Goal: Task Accomplishment & Management: Use online tool/utility

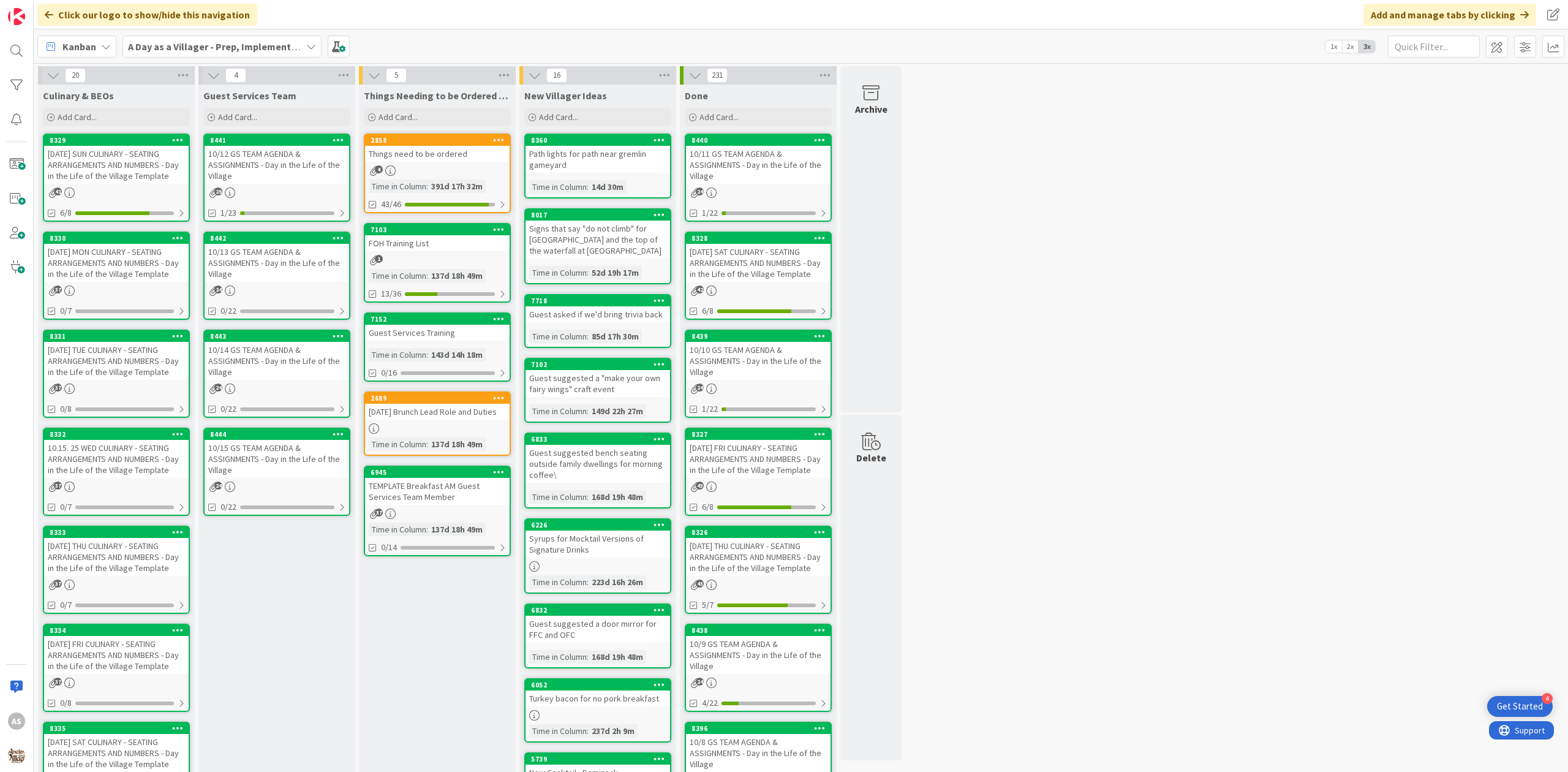
click at [404, 164] on div "2858 Things need to be ordered 4 Time in [GEOGRAPHIC_DATA] : 391d 17h 32m 43/46" at bounding box center [437, 173] width 147 height 80
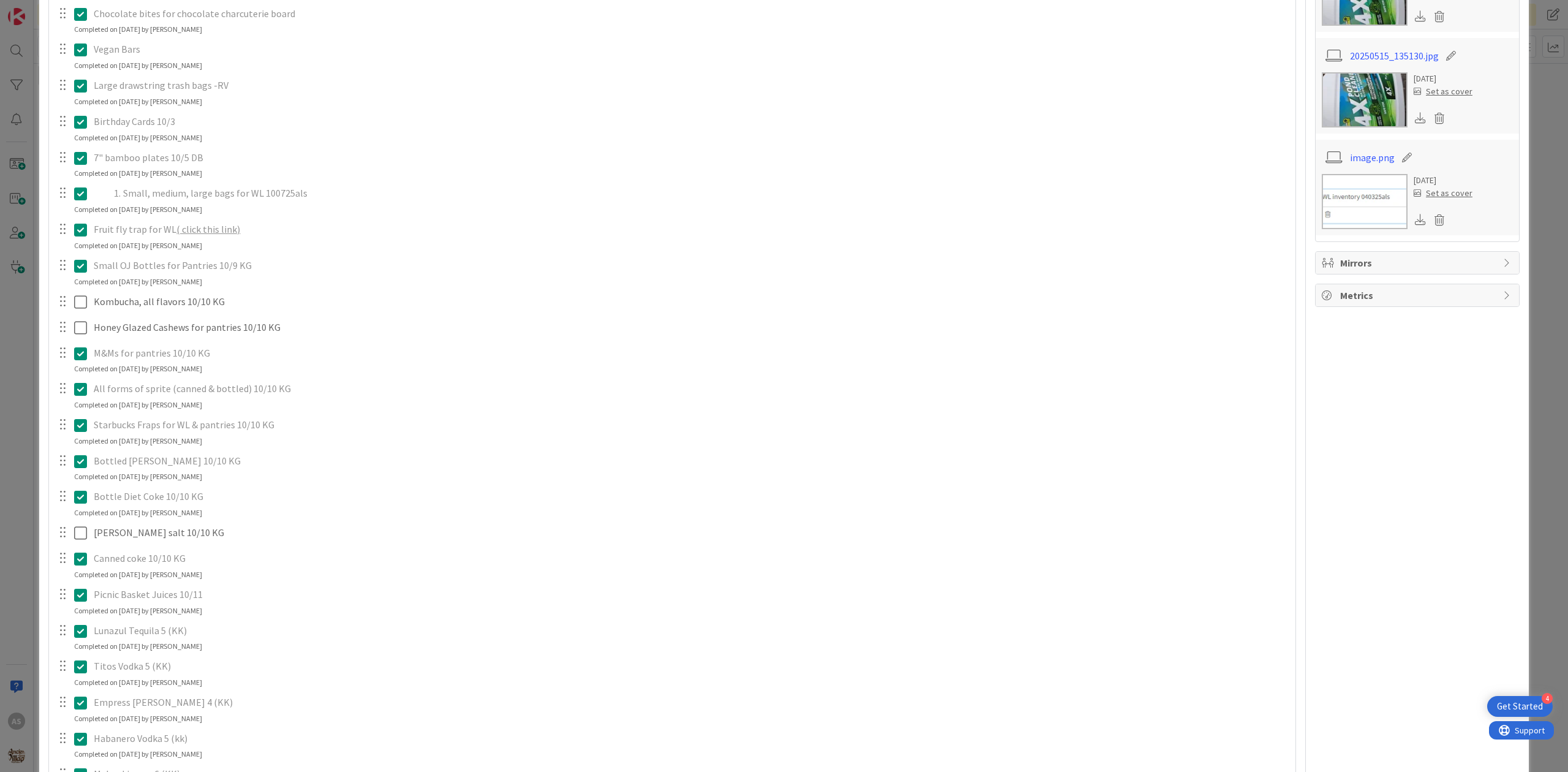
scroll to position [571, 0]
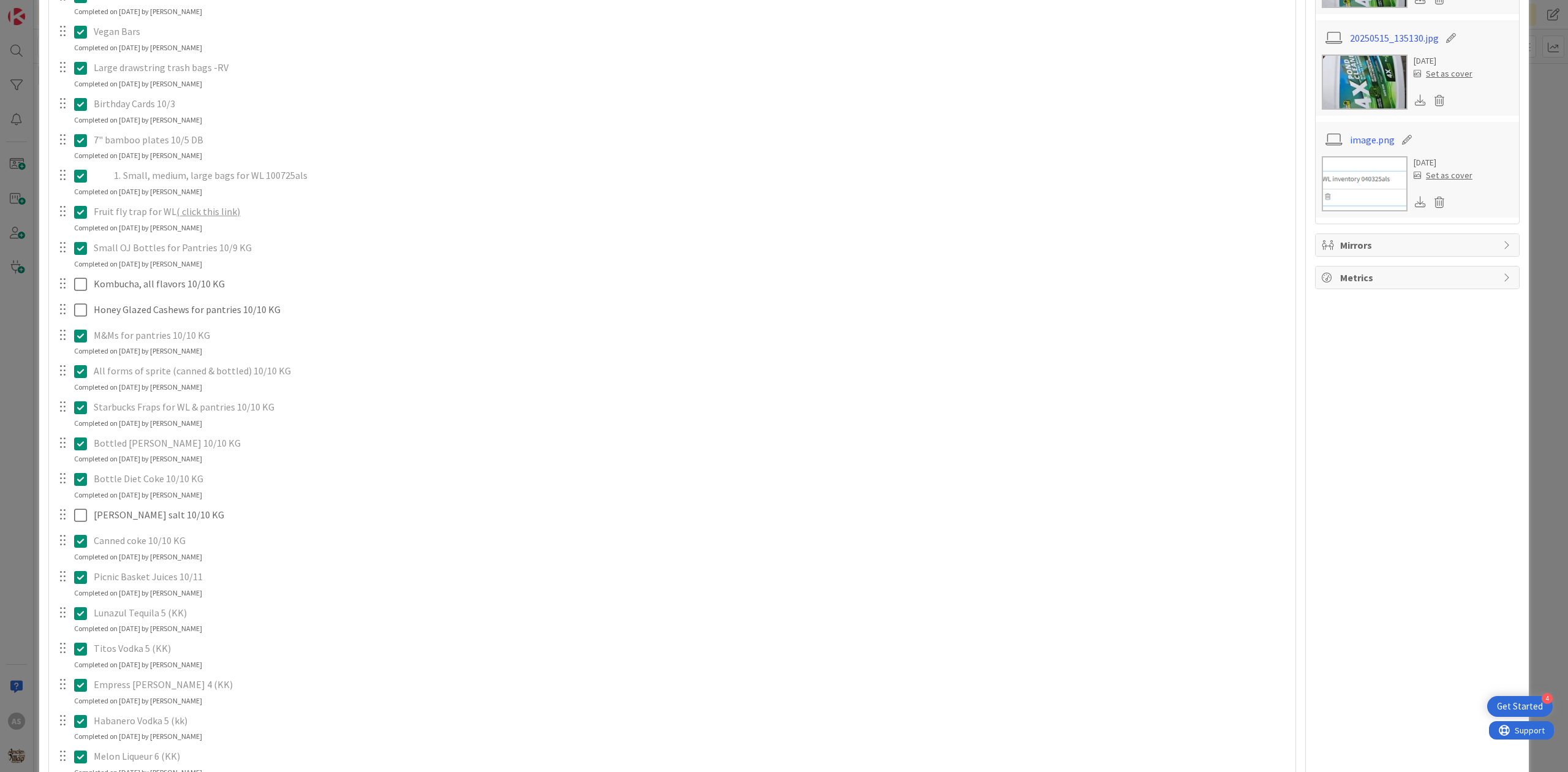
click at [81, 379] on icon at bounding box center [80, 371] width 13 height 15
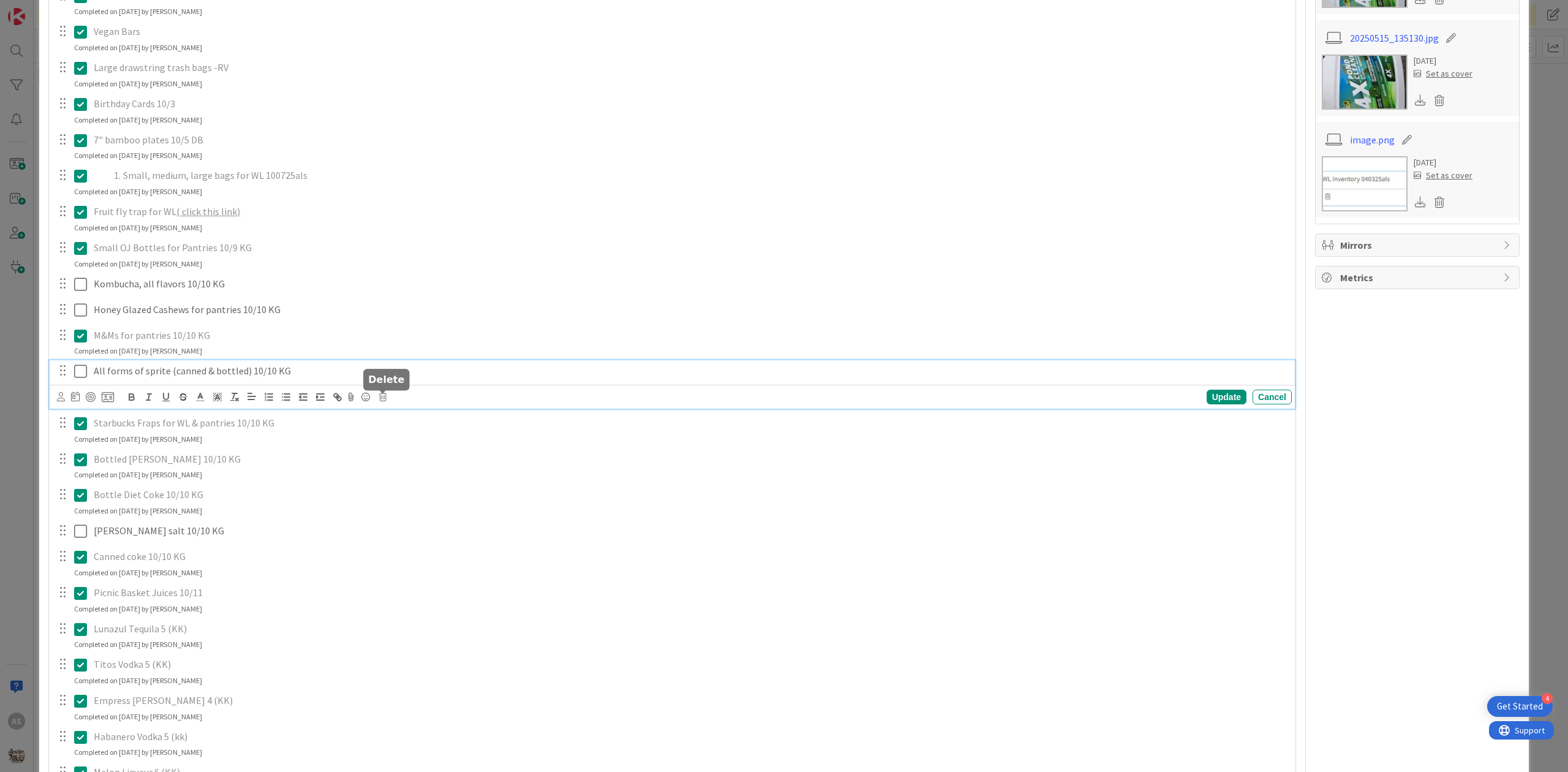
click at [381, 401] on icon at bounding box center [383, 396] width 7 height 8
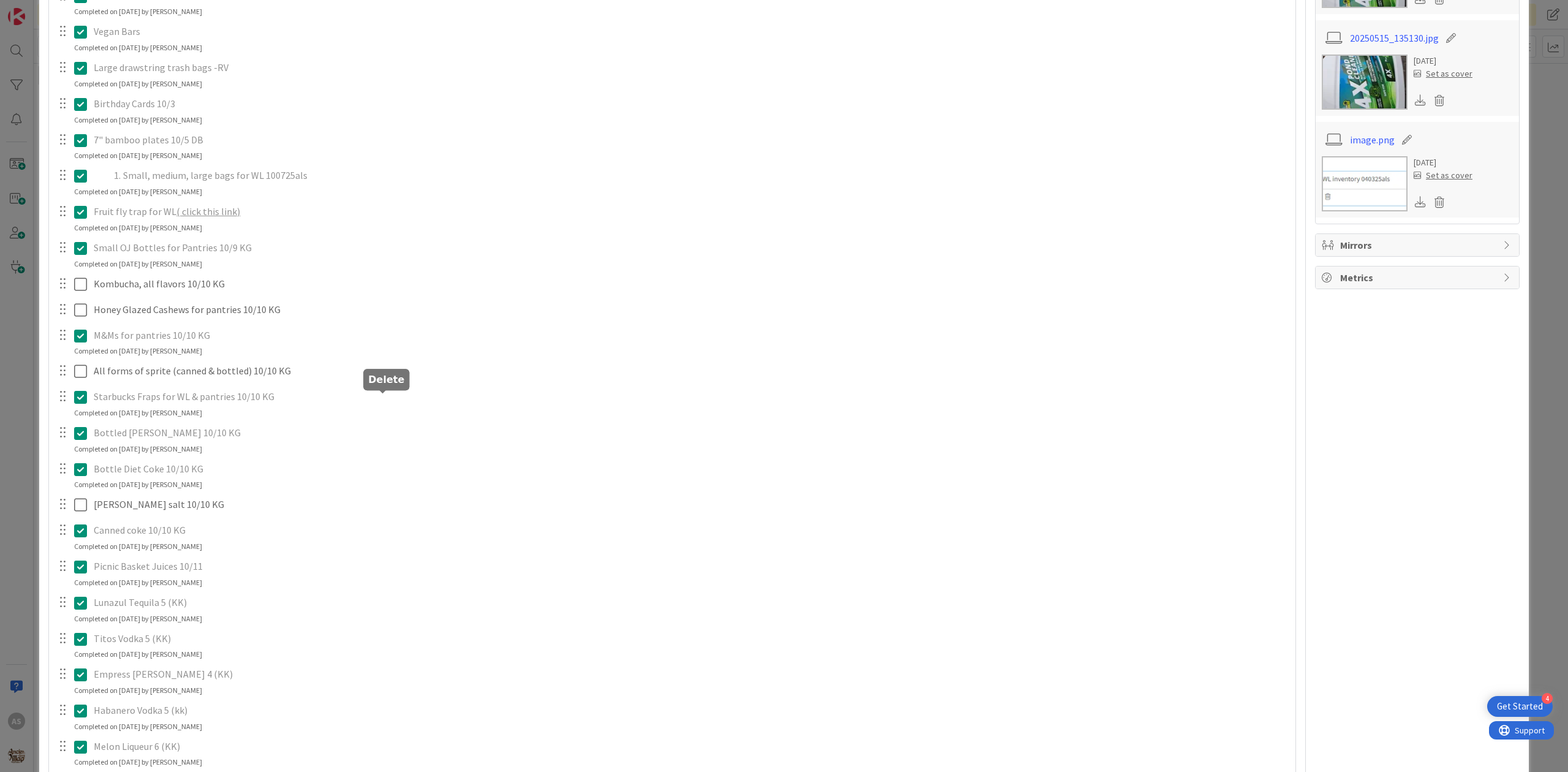
click at [411, 449] on div "merican mule, gypsy apple butter (removed pernicious on 9/8, still need mule/gy…" at bounding box center [672, 517] width 1234 height 1640
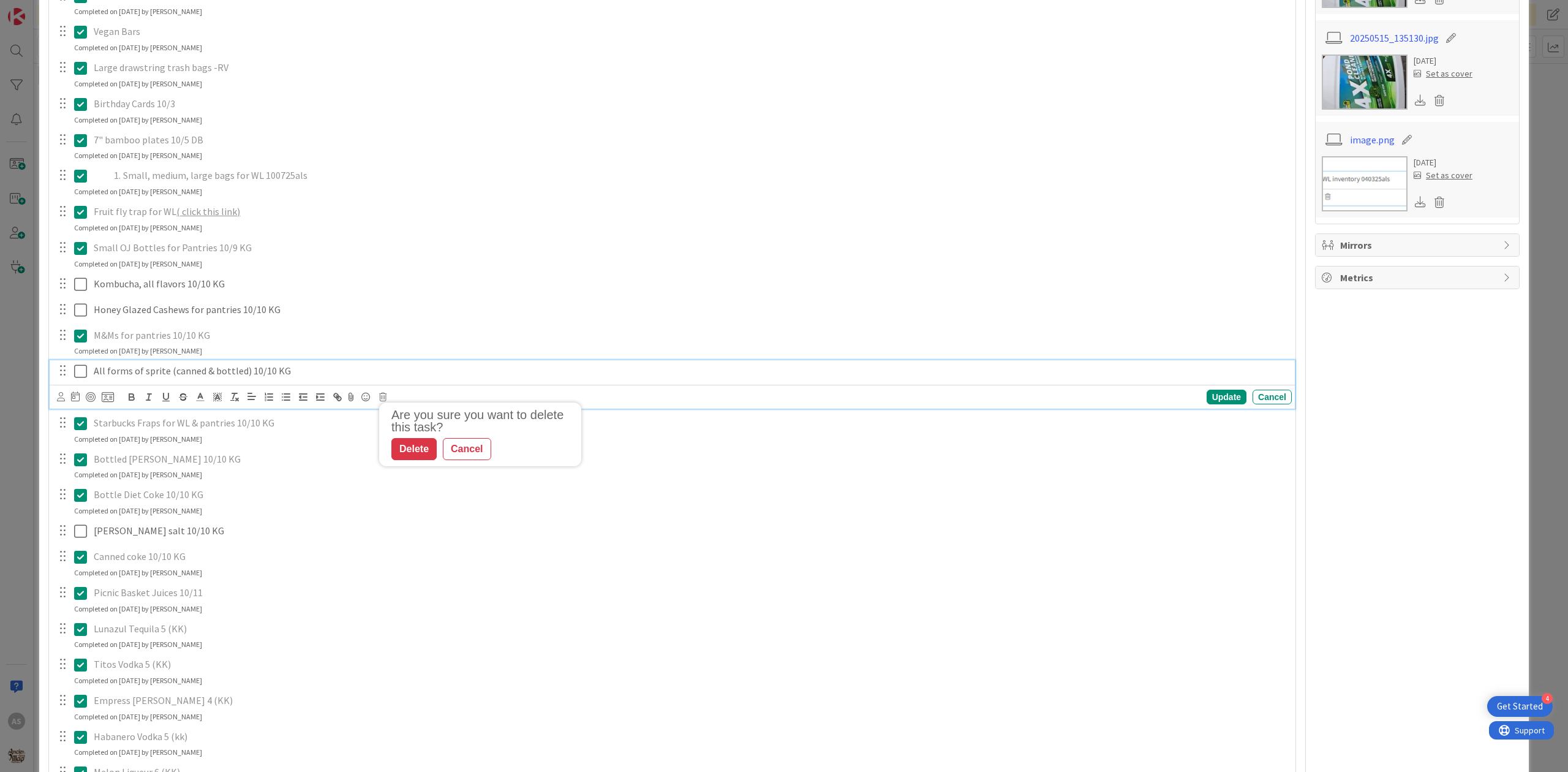
click at [284, 382] on div "All forms of sprite (canned & bottled) 10/10 KG" at bounding box center [690, 370] width 1203 height 22
click at [383, 401] on icon at bounding box center [383, 396] width 7 height 8
click at [380, 399] on icon at bounding box center [383, 396] width 7 height 8
click at [382, 400] on icon at bounding box center [383, 396] width 7 height 8
click at [402, 444] on div "Delete" at bounding box center [414, 449] width 46 height 22
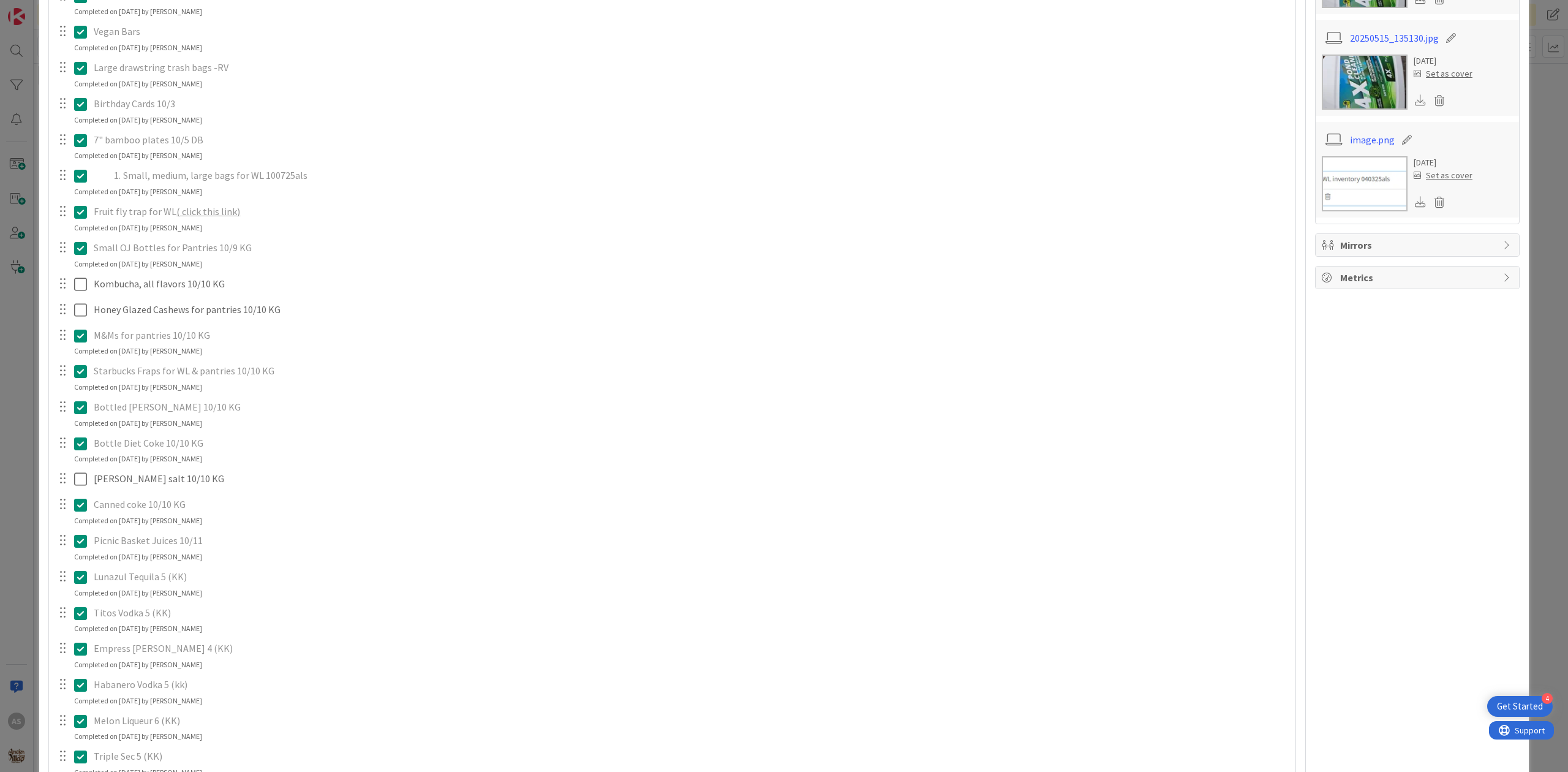
click at [74, 373] on icon at bounding box center [80, 371] width 13 height 15
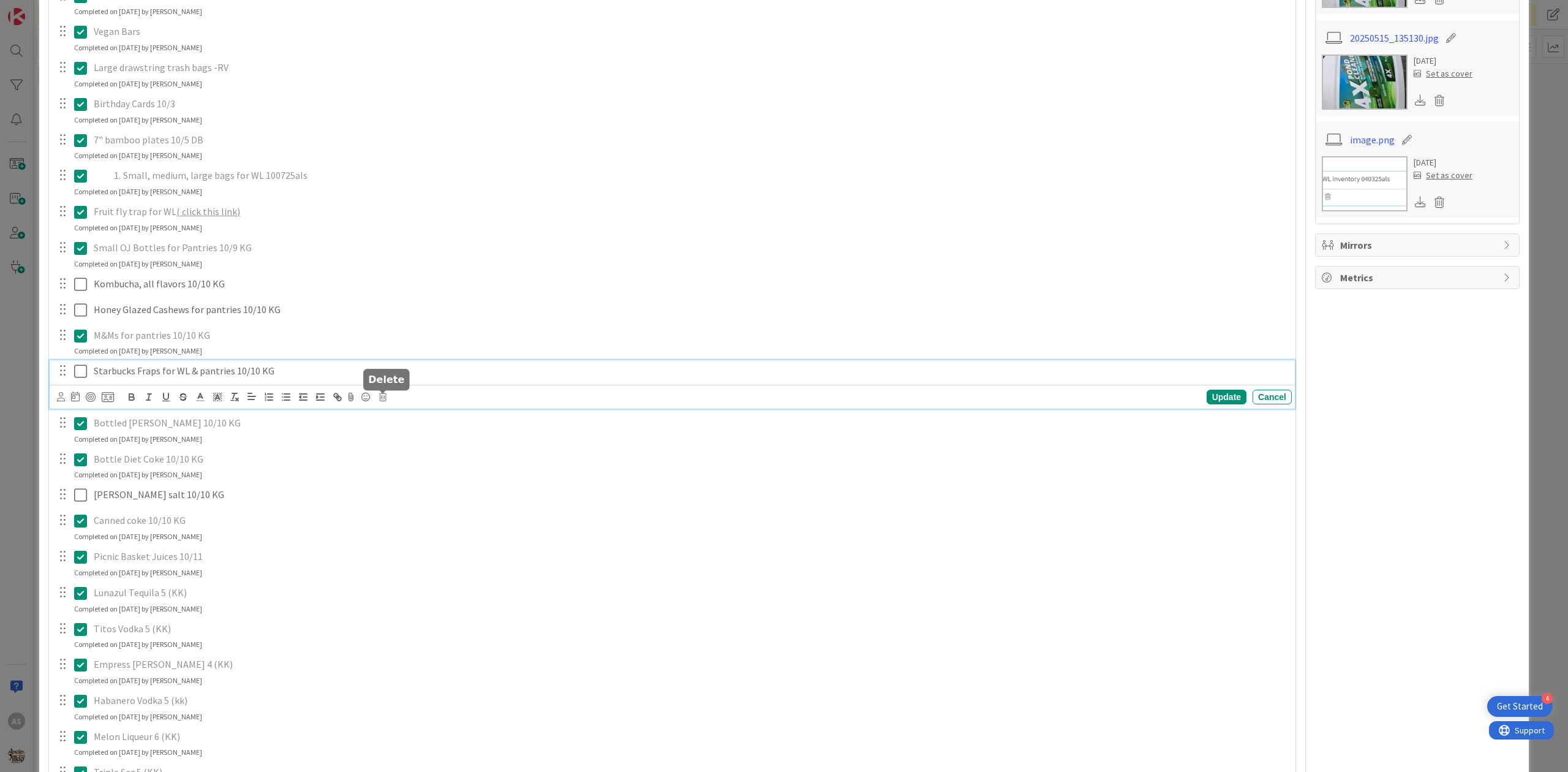
click at [381, 401] on icon at bounding box center [383, 396] width 7 height 8
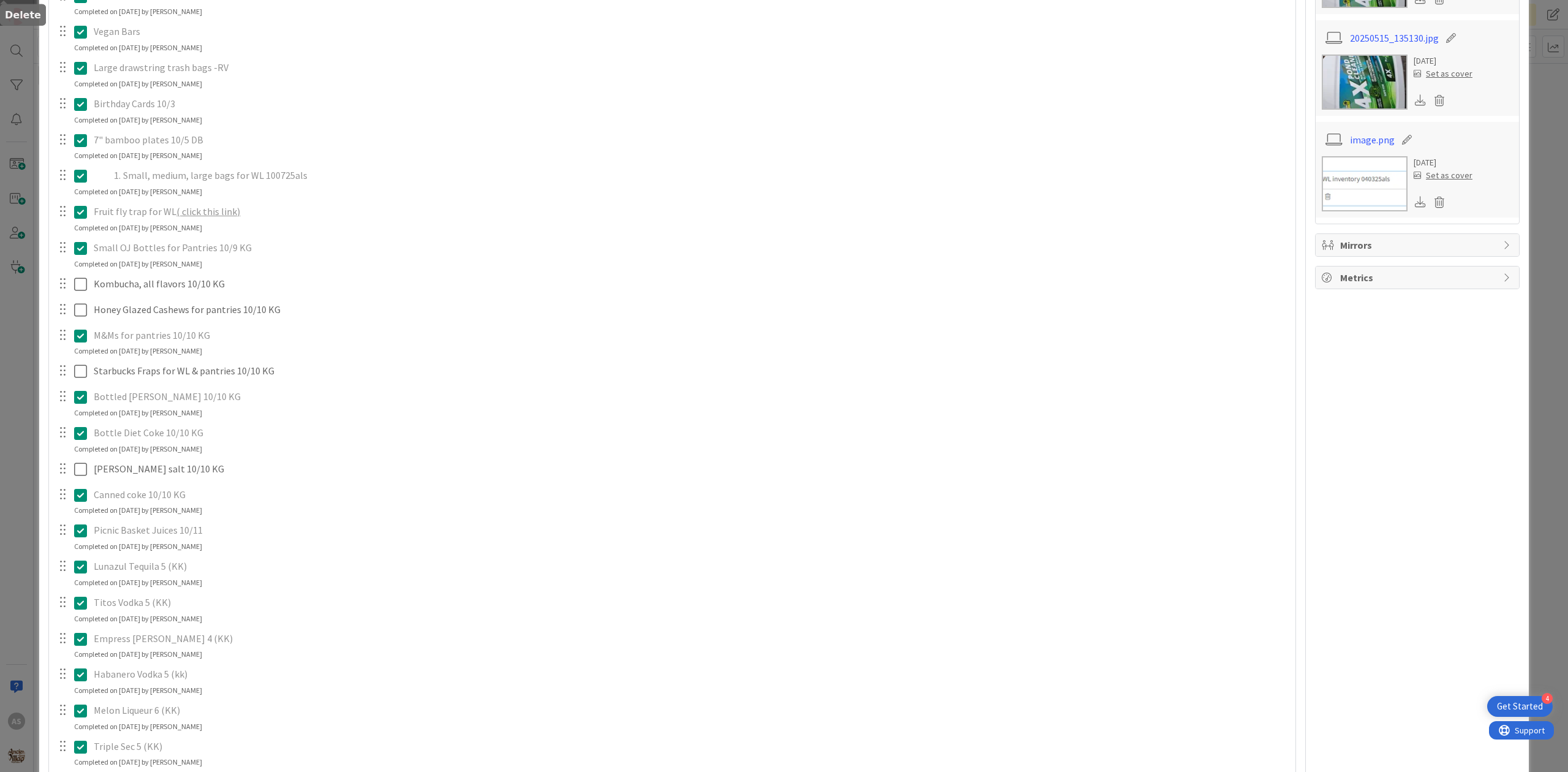
drag, startPoint x: 394, startPoint y: 446, endPoint x: 381, endPoint y: 424, distance: 25.6
click at [392, 441] on div "merican mule, gypsy apple butter (removed pernicious on 9/8, still need mule/gy…" at bounding box center [672, 499] width 1234 height 1604
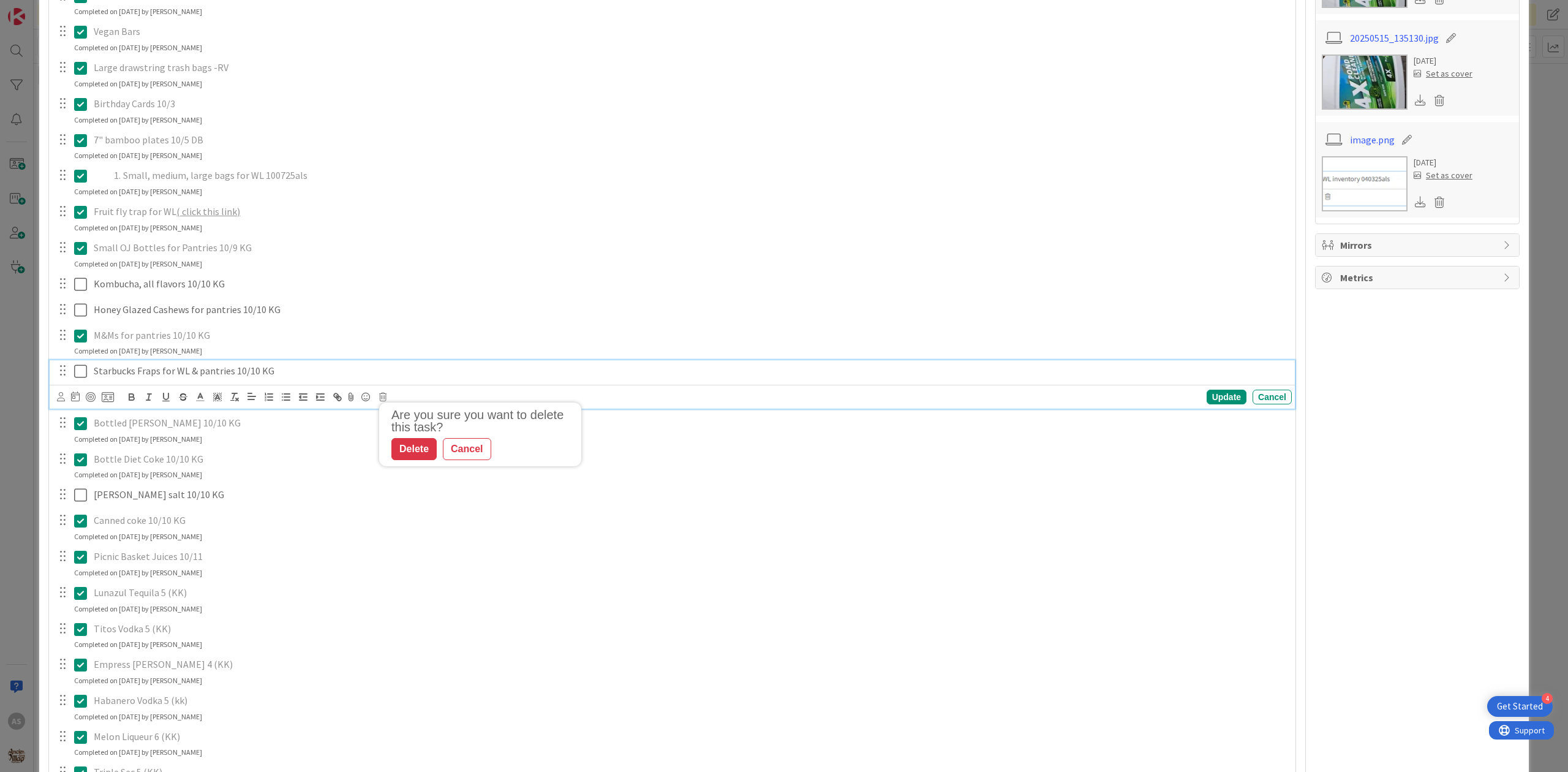
click at [317, 378] on p "Starbucks Fraps for WL & pantries 10/10 KG" at bounding box center [691, 370] width 1193 height 14
click at [385, 397] on icon at bounding box center [383, 396] width 7 height 8
click at [411, 446] on div "Delete" at bounding box center [414, 449] width 46 height 22
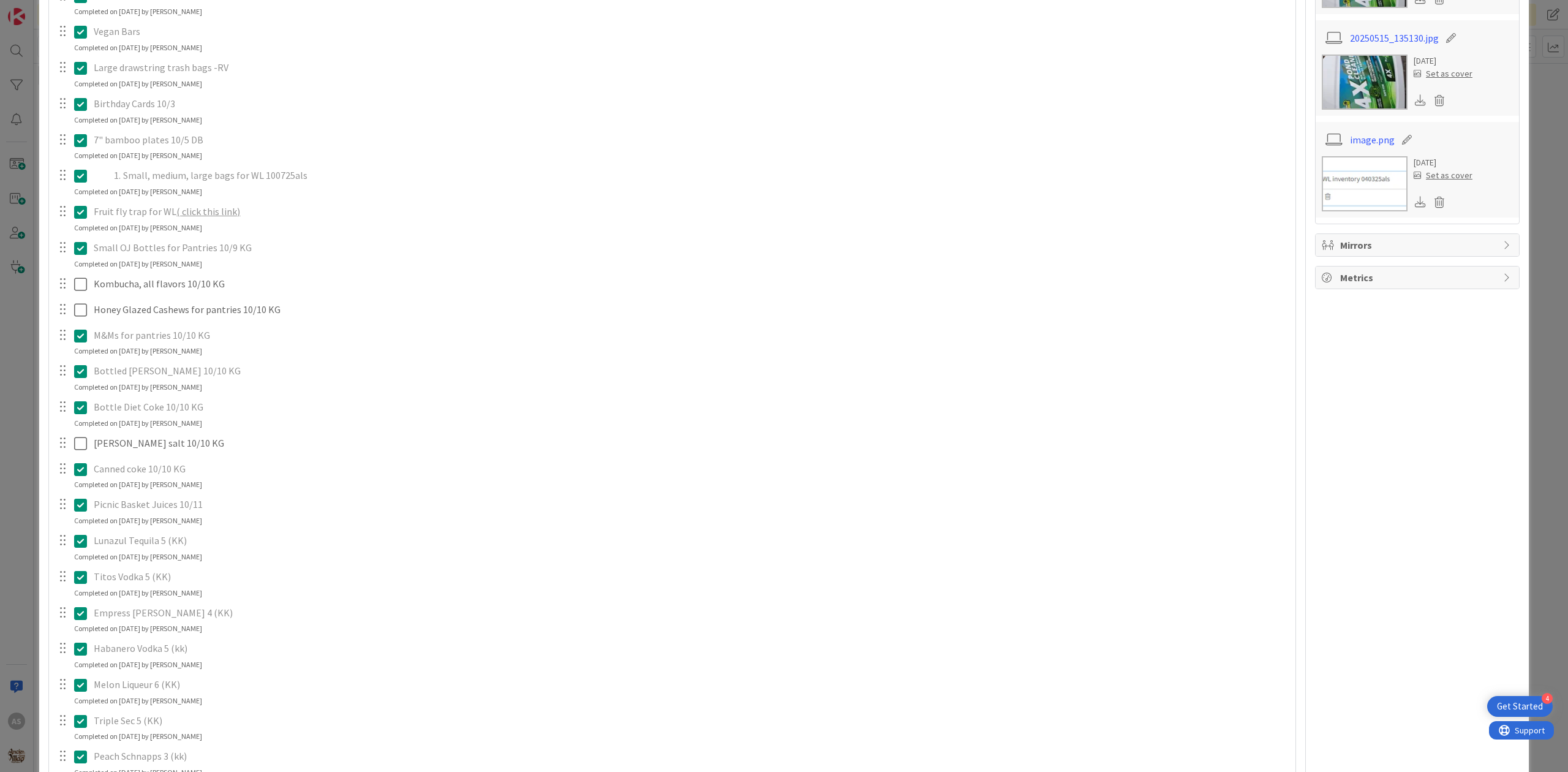
scroll to position [653, 0]
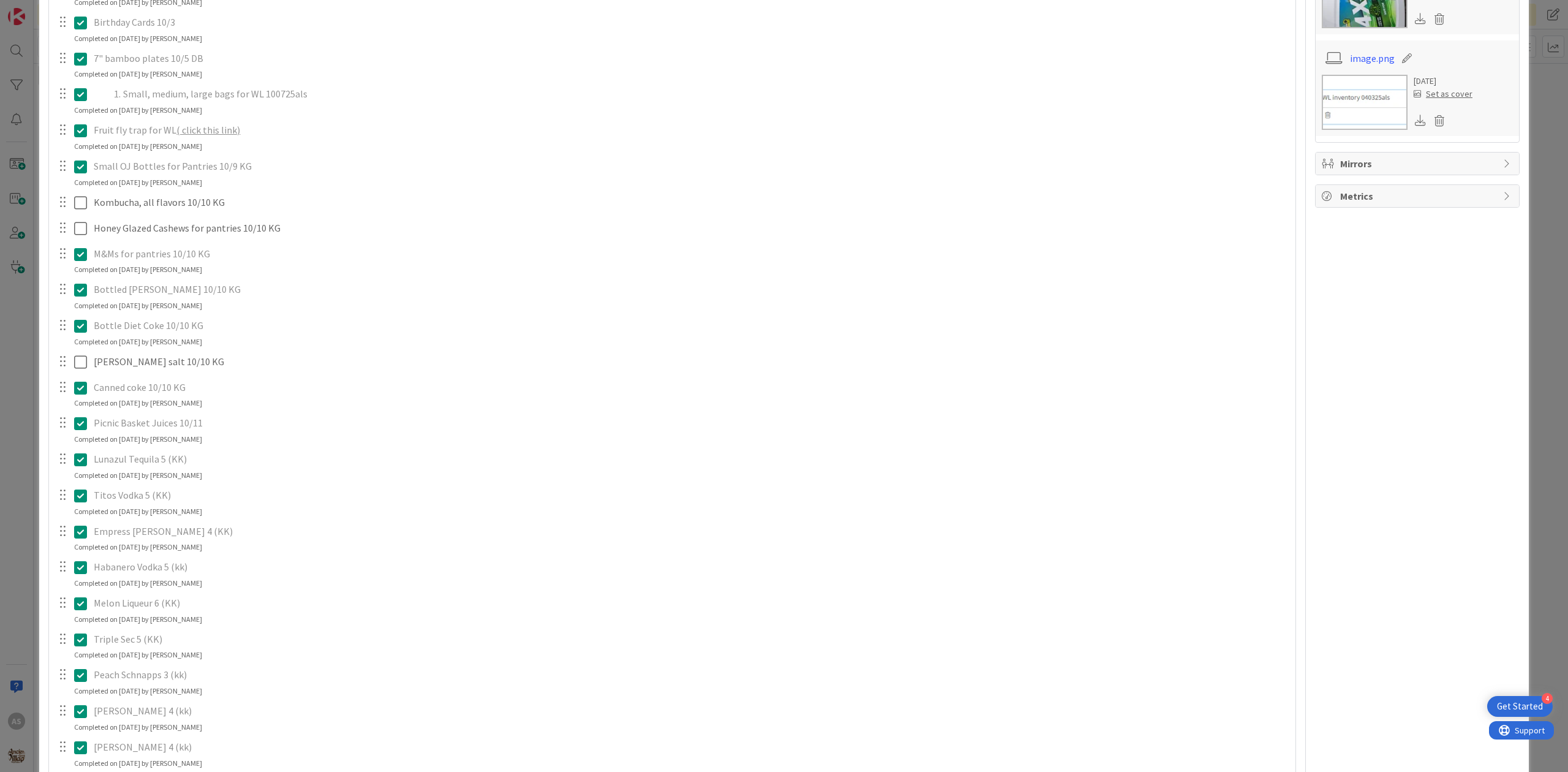
click at [84, 390] on icon at bounding box center [80, 387] width 13 height 15
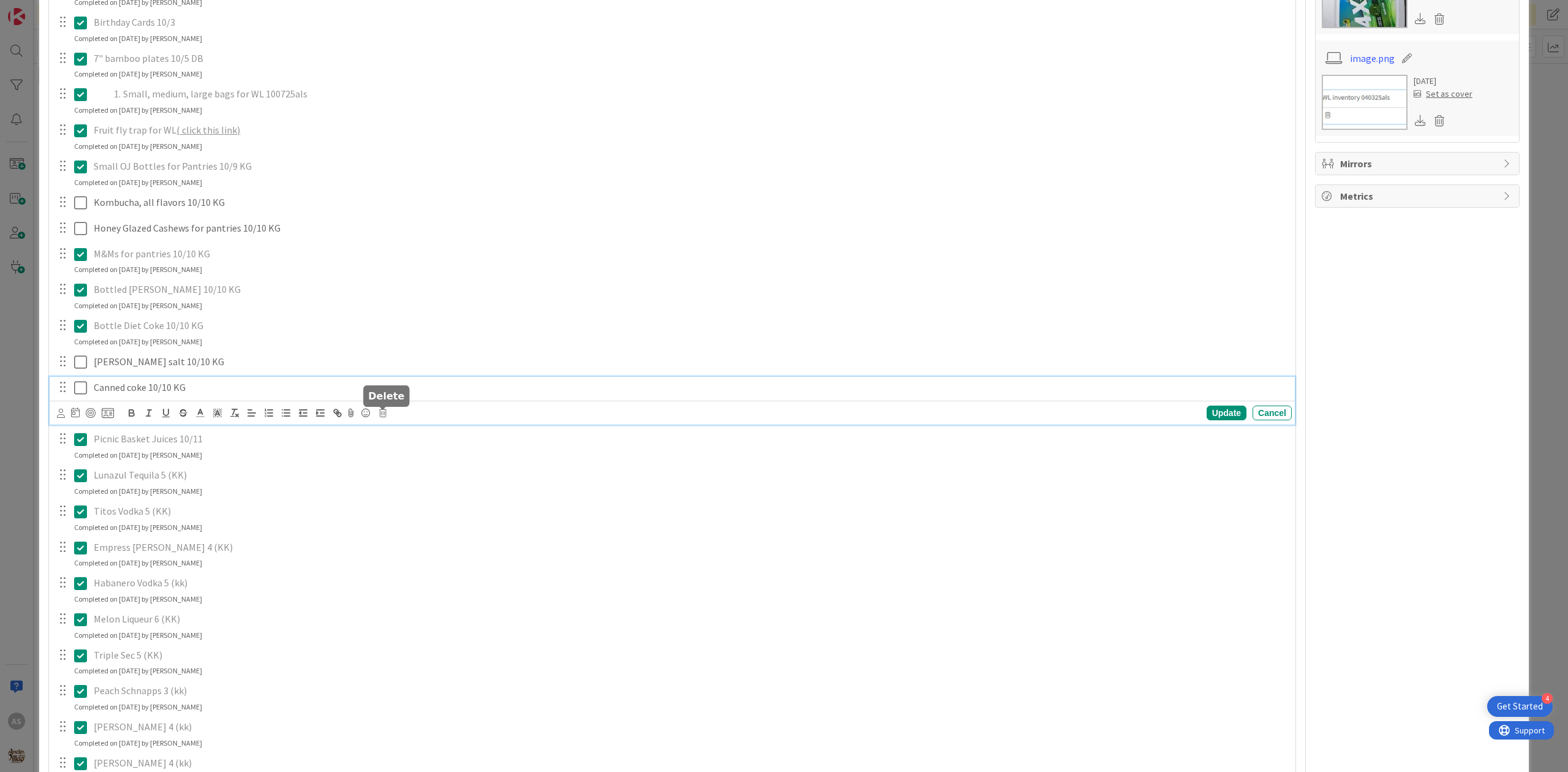
click at [384, 414] on icon at bounding box center [383, 412] width 7 height 8
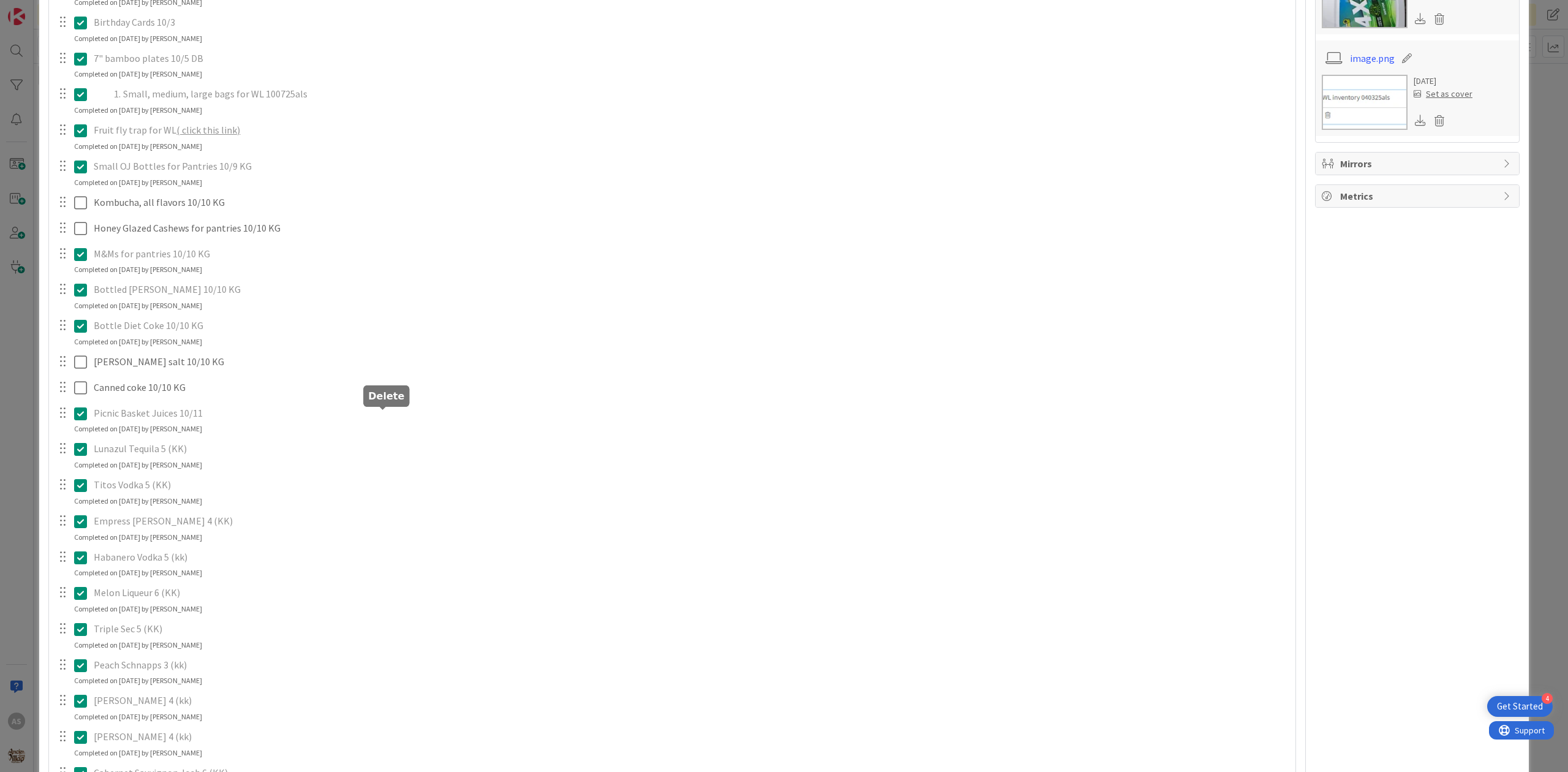
click at [400, 470] on div "merican mule, gypsy apple butter (removed pernicious on 9/8, still need mule/gy…" at bounding box center [672, 399] width 1234 height 1569
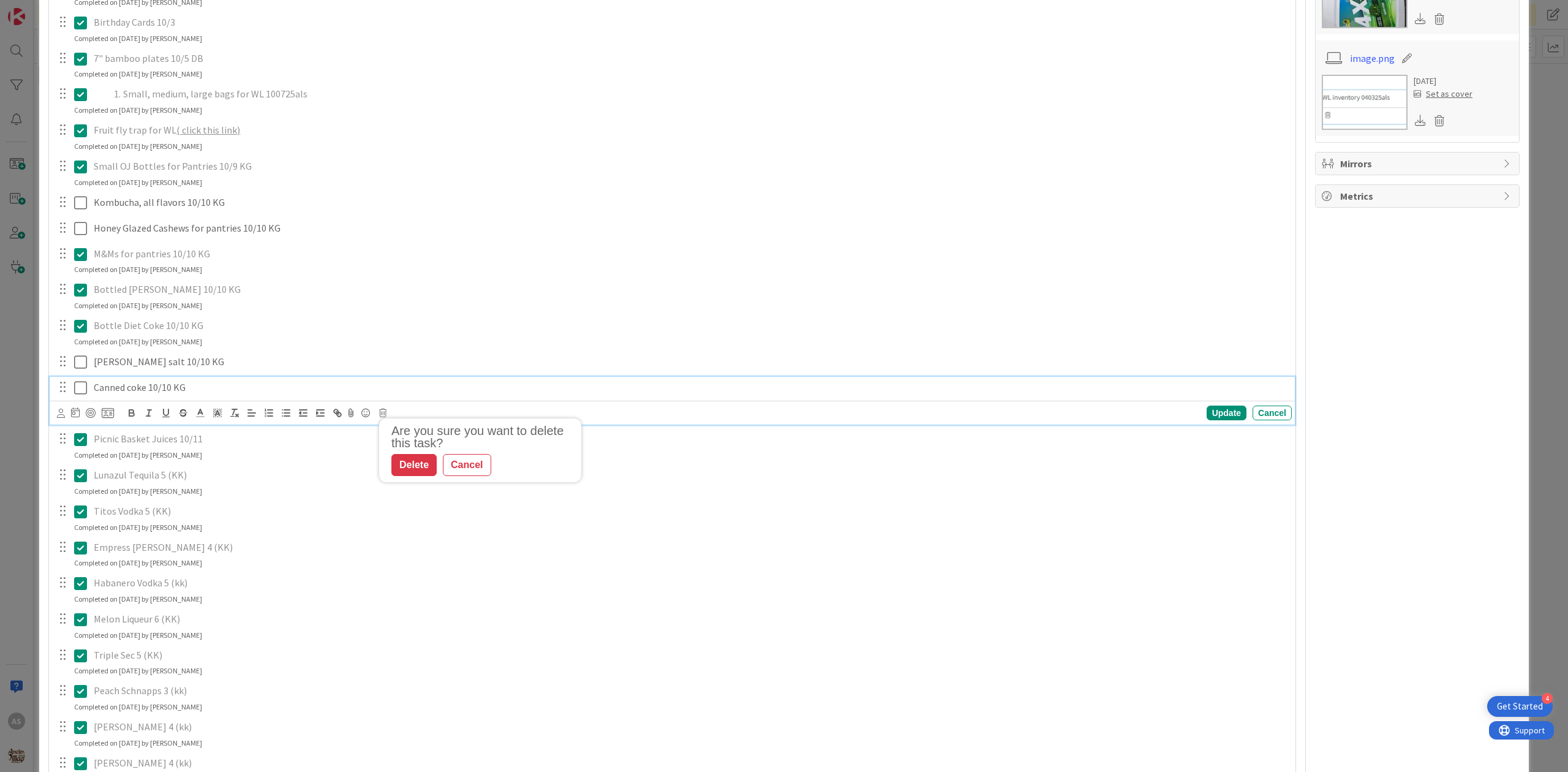
click at [234, 396] on div "Canned coke 10/10 KG" at bounding box center [690, 387] width 1203 height 22
click at [379, 420] on div "Are you sure you want to delete this task? Delete Cancel Update Cancel" at bounding box center [674, 412] width 1235 height 17
click at [385, 417] on icon at bounding box center [383, 412] width 7 height 8
click at [404, 469] on div "Delete" at bounding box center [414, 465] width 46 height 22
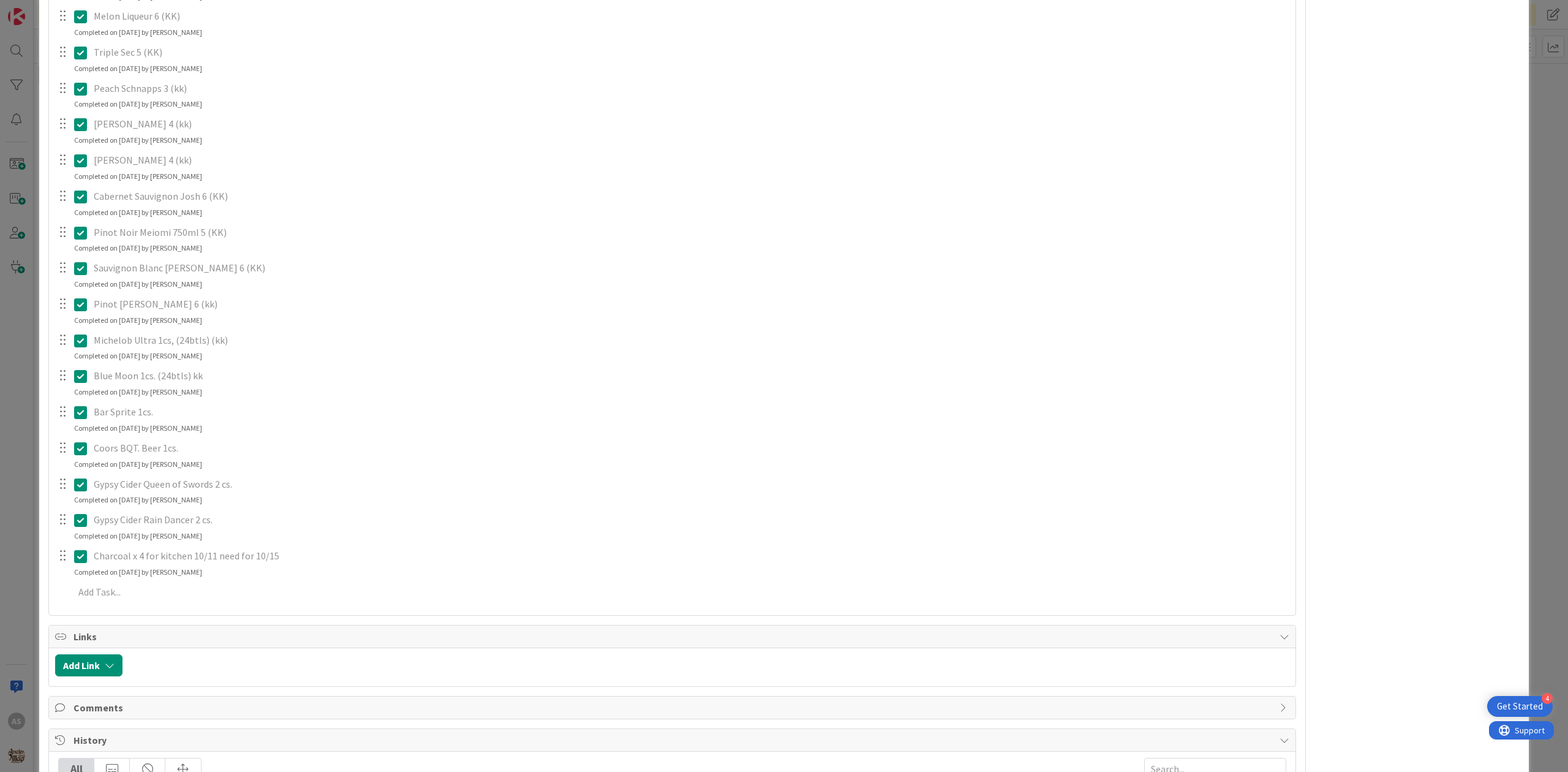
scroll to position [1225, 0]
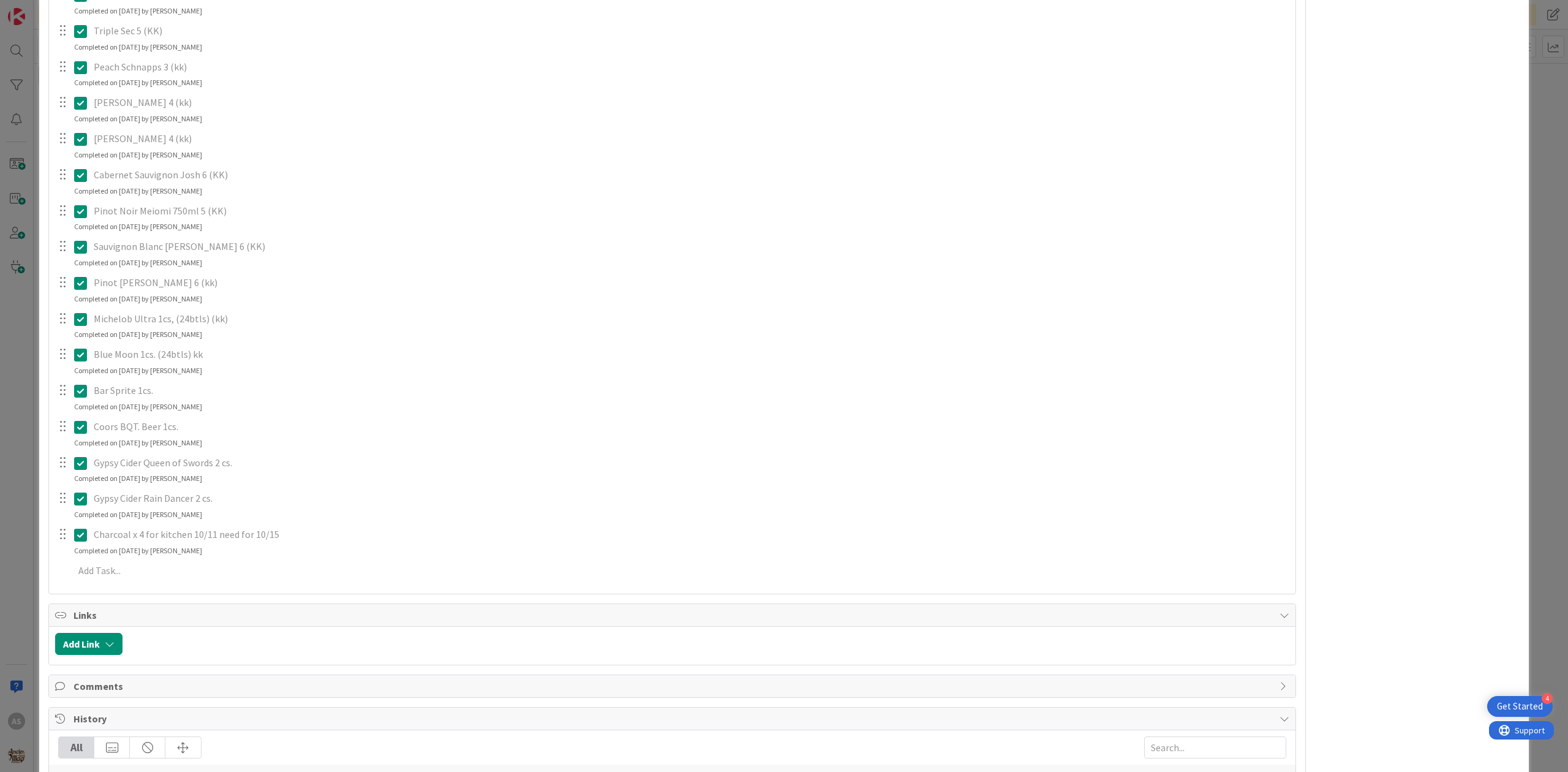
click at [77, 541] on icon at bounding box center [80, 535] width 13 height 15
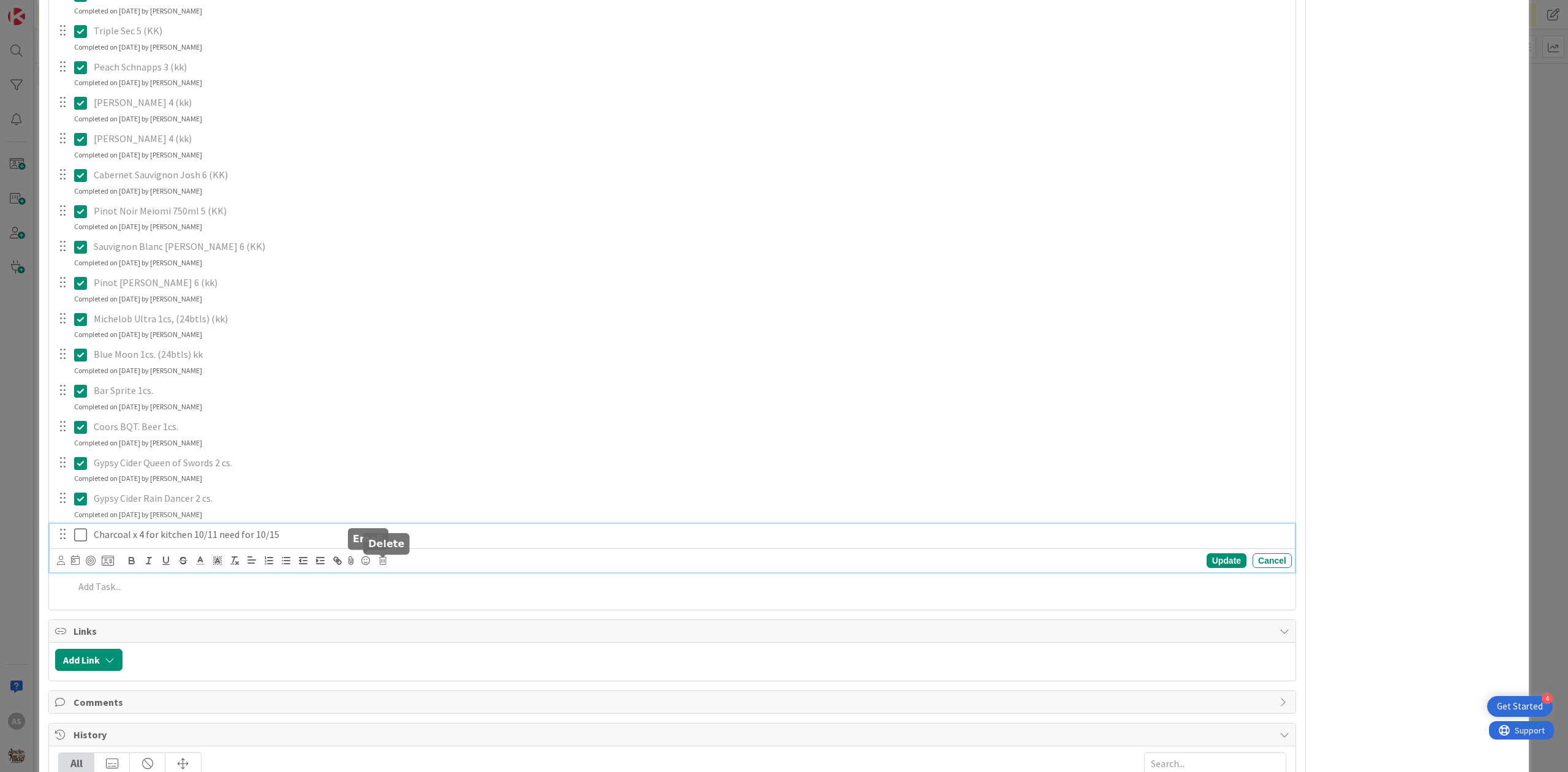
click at [383, 562] on icon at bounding box center [383, 560] width 7 height 8
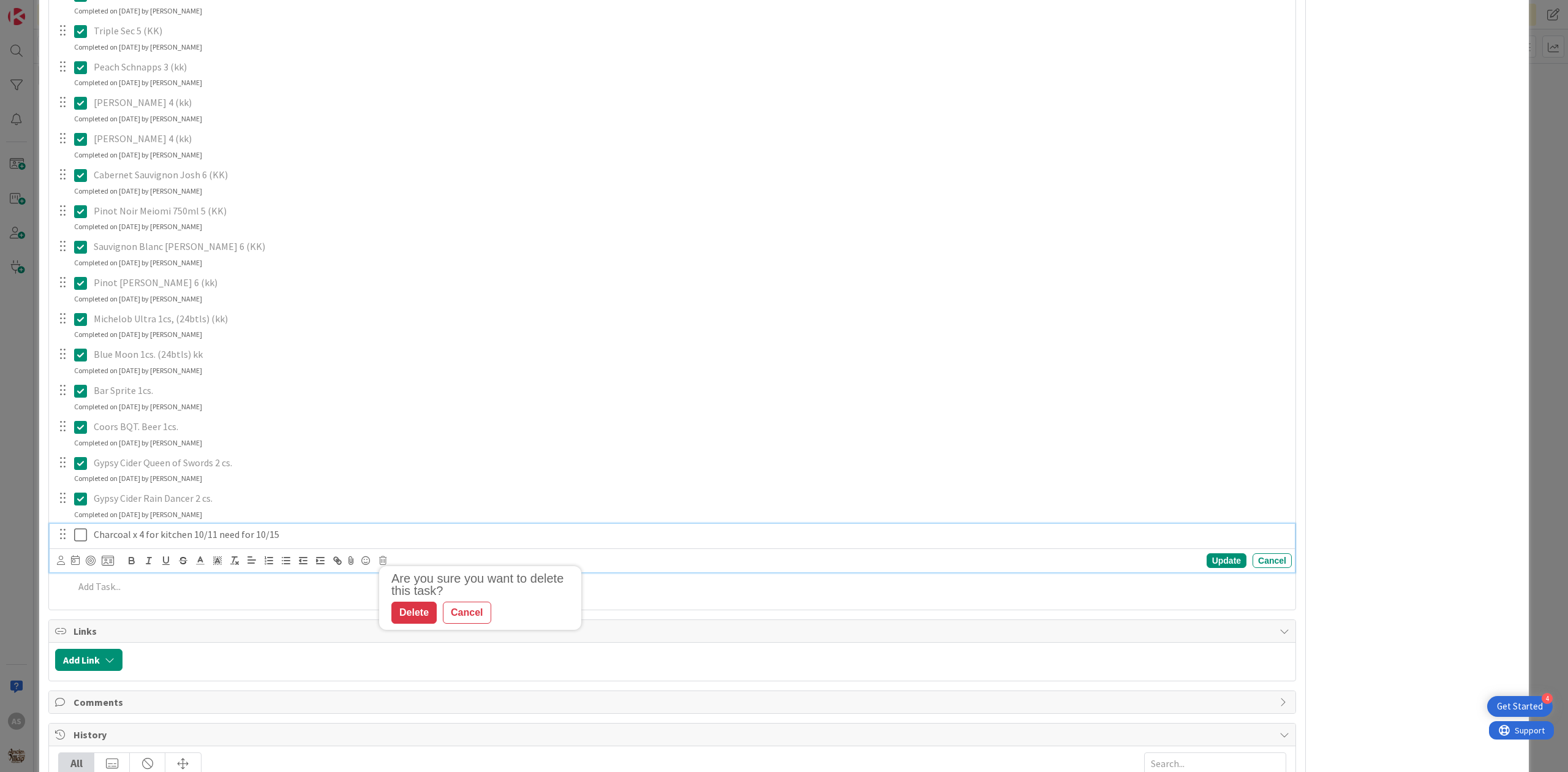
click at [359, 543] on div "Charcoal x 4 for kitchen 10/11 need for 10/15" at bounding box center [690, 534] width 1203 height 22
click at [383, 557] on div "Are you sure you want to delete this task? Delete Cancel Update Cancel" at bounding box center [674, 560] width 1235 height 17
click at [384, 561] on icon at bounding box center [383, 560] width 7 height 8
drag, startPoint x: 407, startPoint y: 617, endPoint x: 351, endPoint y: 549, distance: 88.1
click at [408, 616] on div "Delete" at bounding box center [414, 613] width 46 height 22
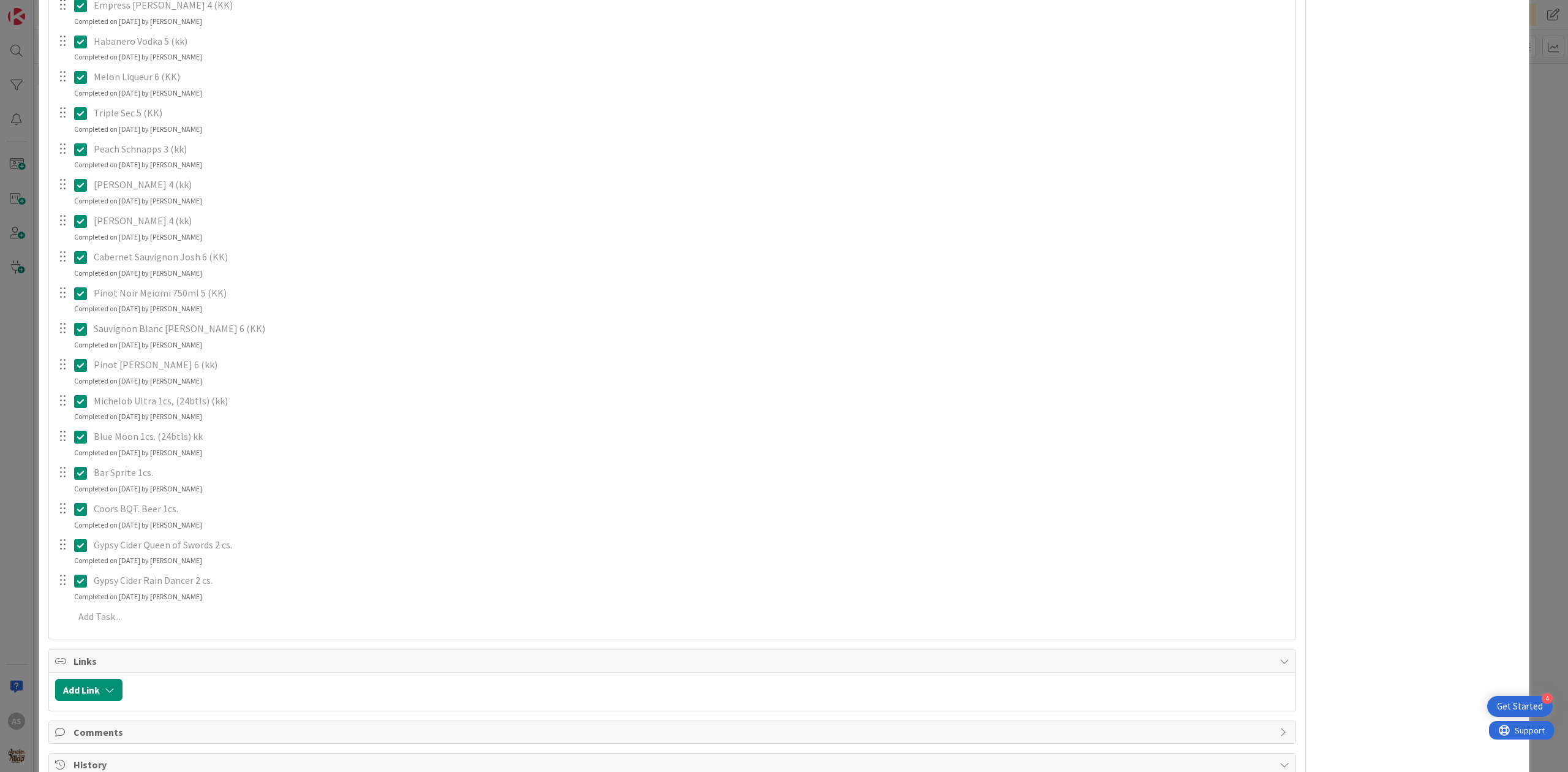
scroll to position [1062, 0]
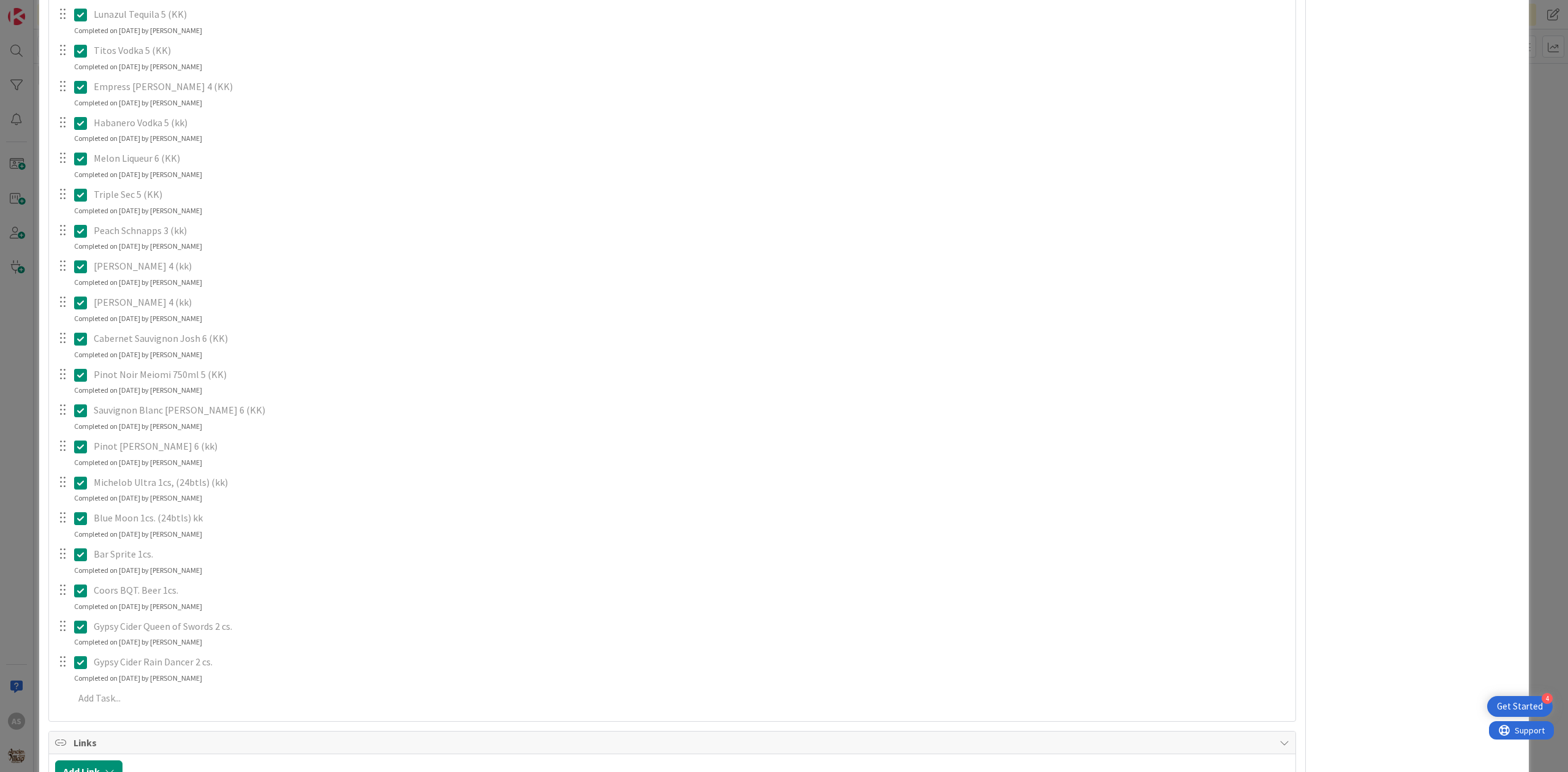
click at [79, 555] on icon at bounding box center [80, 555] width 13 height 15
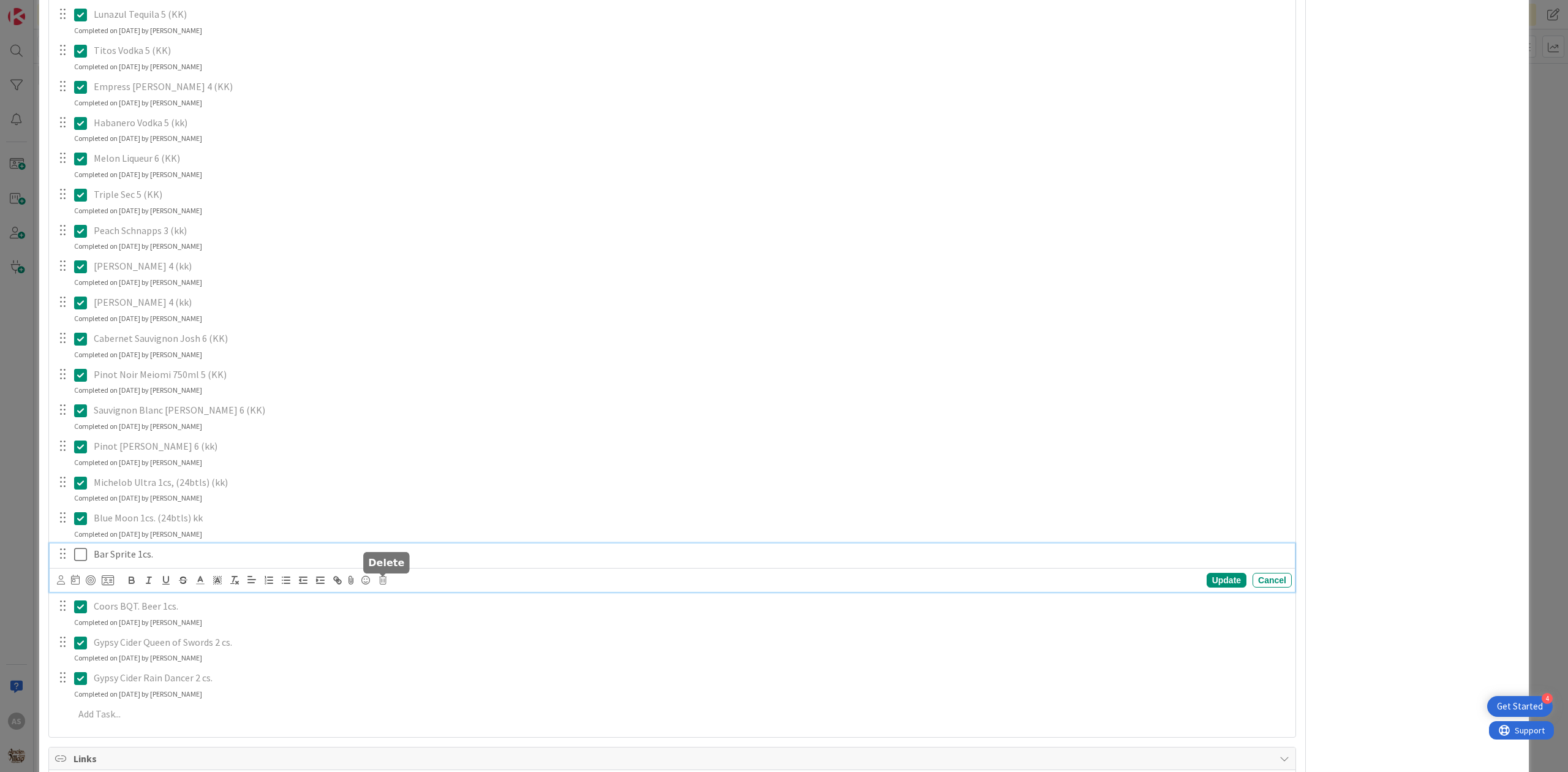
click at [385, 585] on icon at bounding box center [383, 579] width 7 height 8
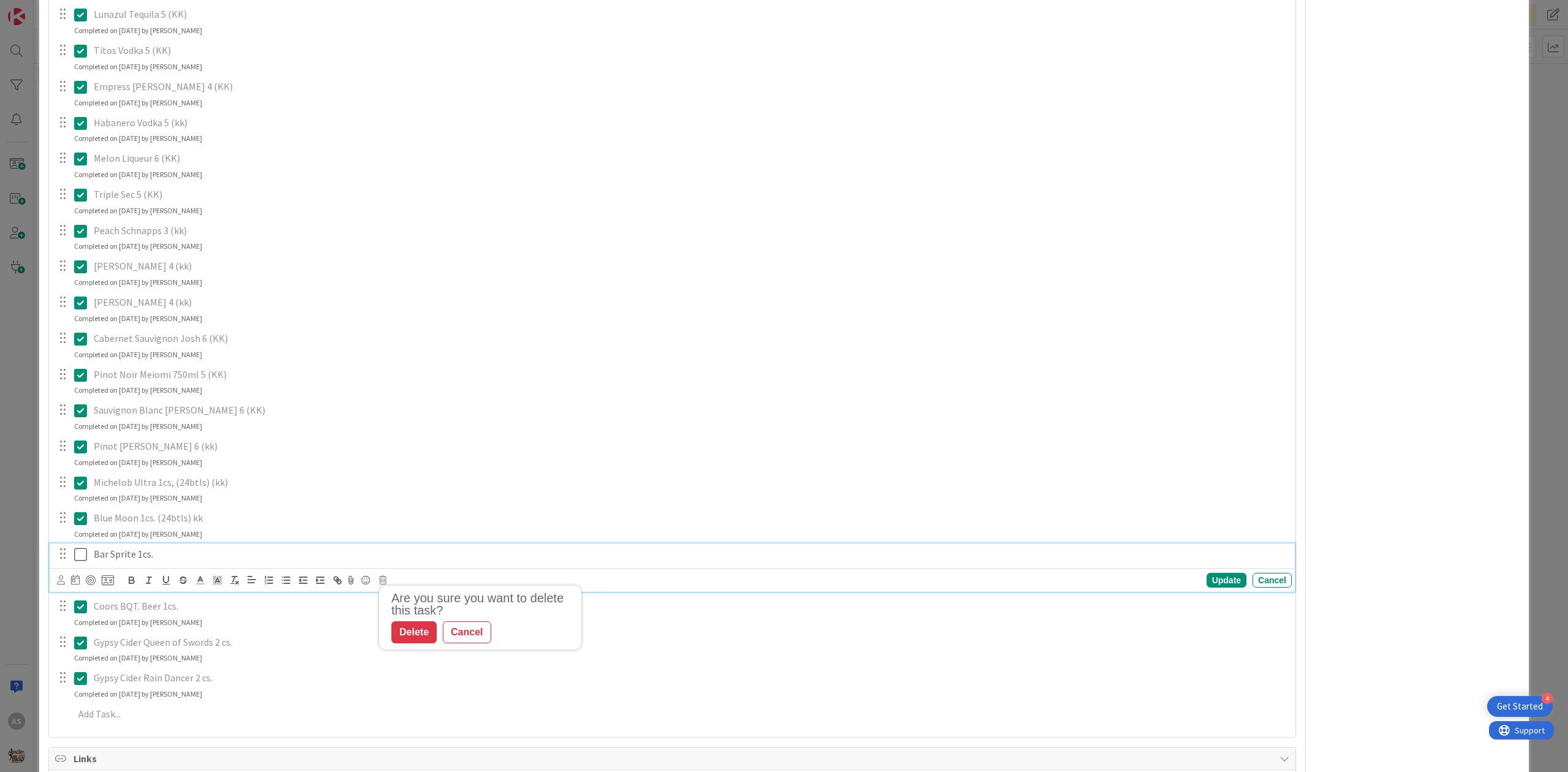
click at [308, 558] on p "Bar Sprite 1cs." at bounding box center [691, 554] width 1193 height 14
click at [385, 582] on icon at bounding box center [383, 579] width 7 height 8
click at [409, 633] on div "Delete" at bounding box center [414, 632] width 46 height 22
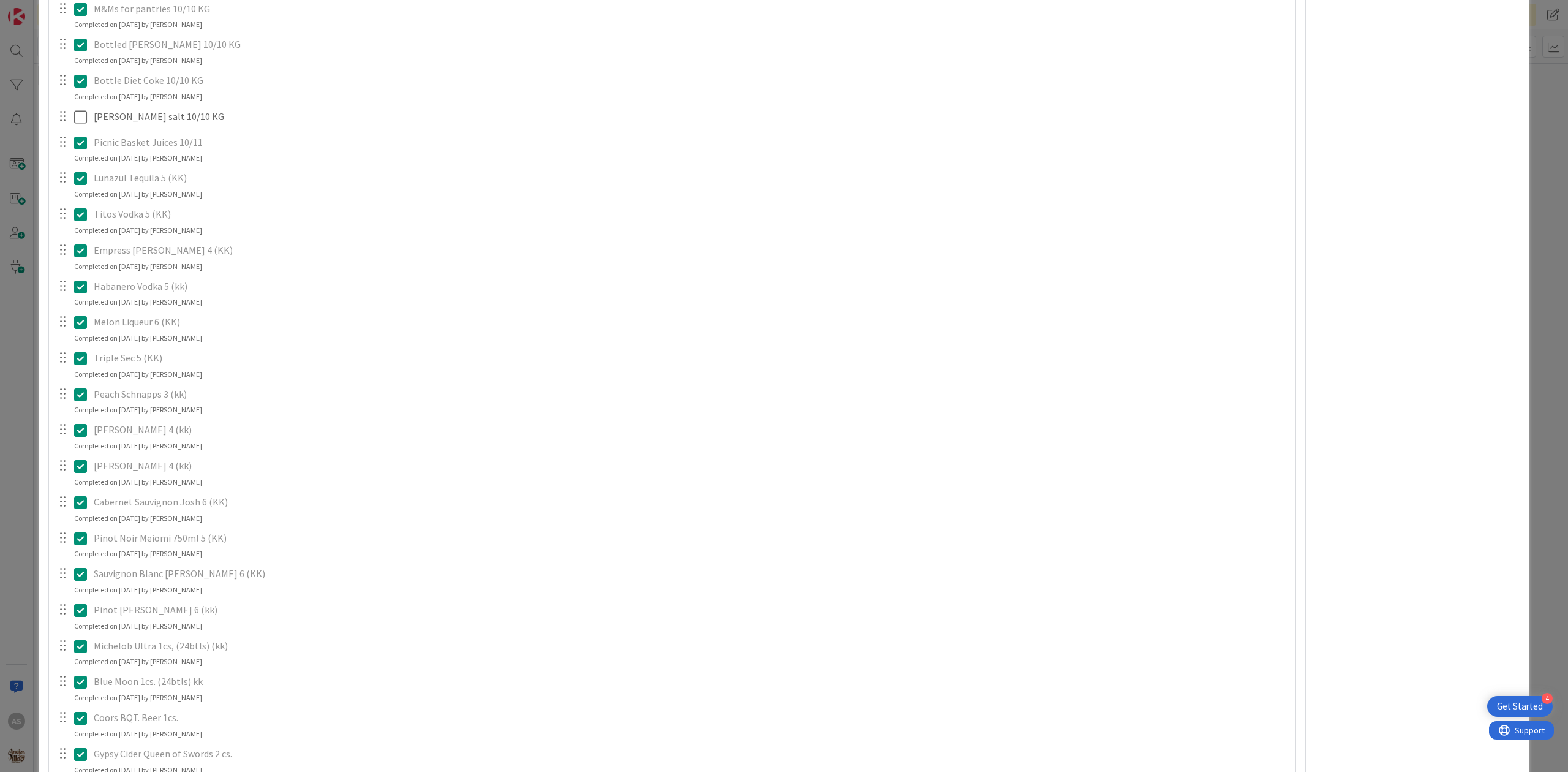
scroll to position [817, 0]
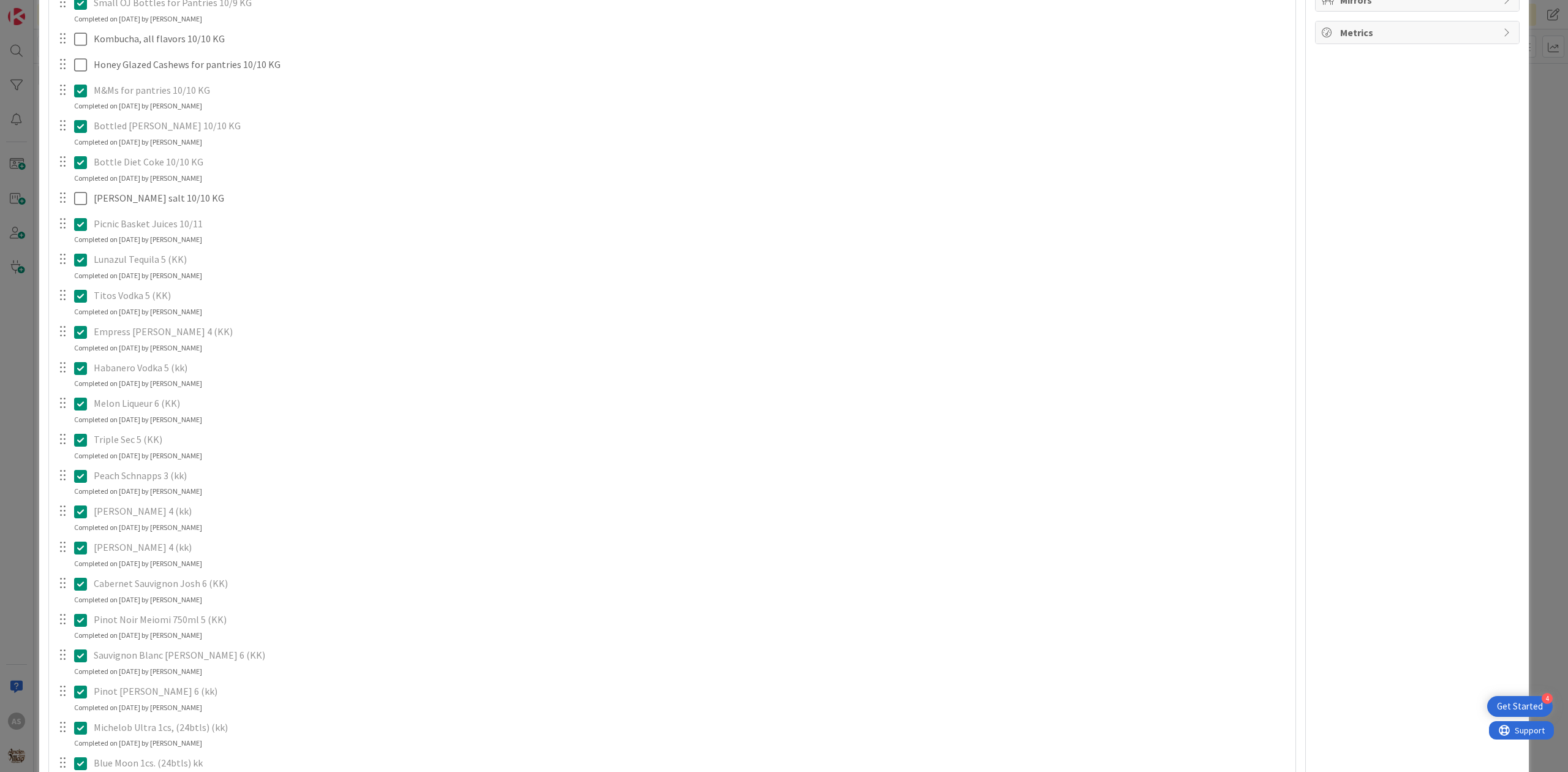
click at [81, 169] on icon at bounding box center [80, 163] width 13 height 15
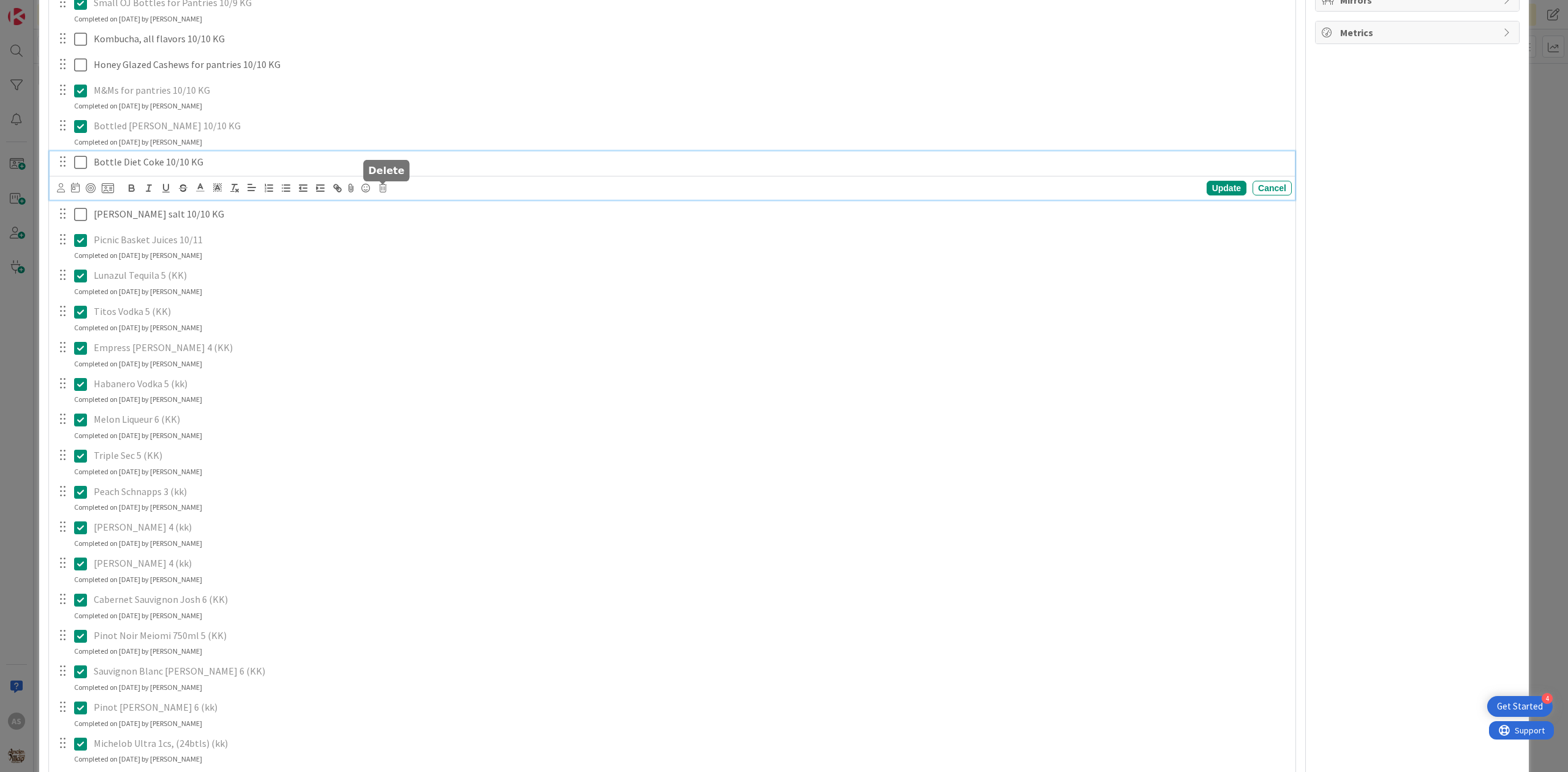
click at [383, 193] on icon at bounding box center [383, 187] width 7 height 8
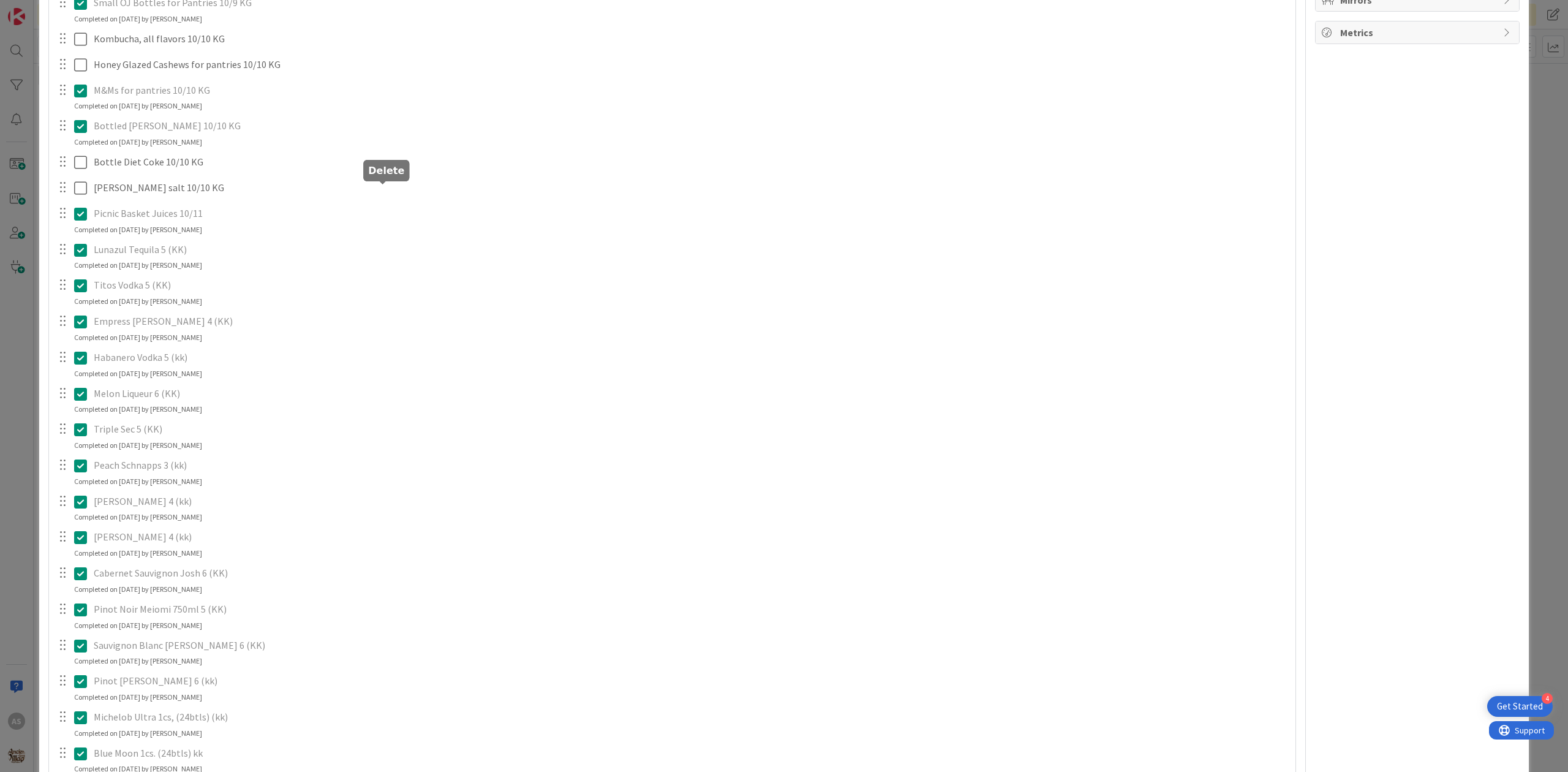
drag, startPoint x: 403, startPoint y: 245, endPoint x: 390, endPoint y: 228, distance: 21.4
click at [399, 240] on div "merican mule, gypsy apple butter (removed pernicious on 9/8, still need mule/gy…" at bounding box center [672, 182] width 1234 height 1461
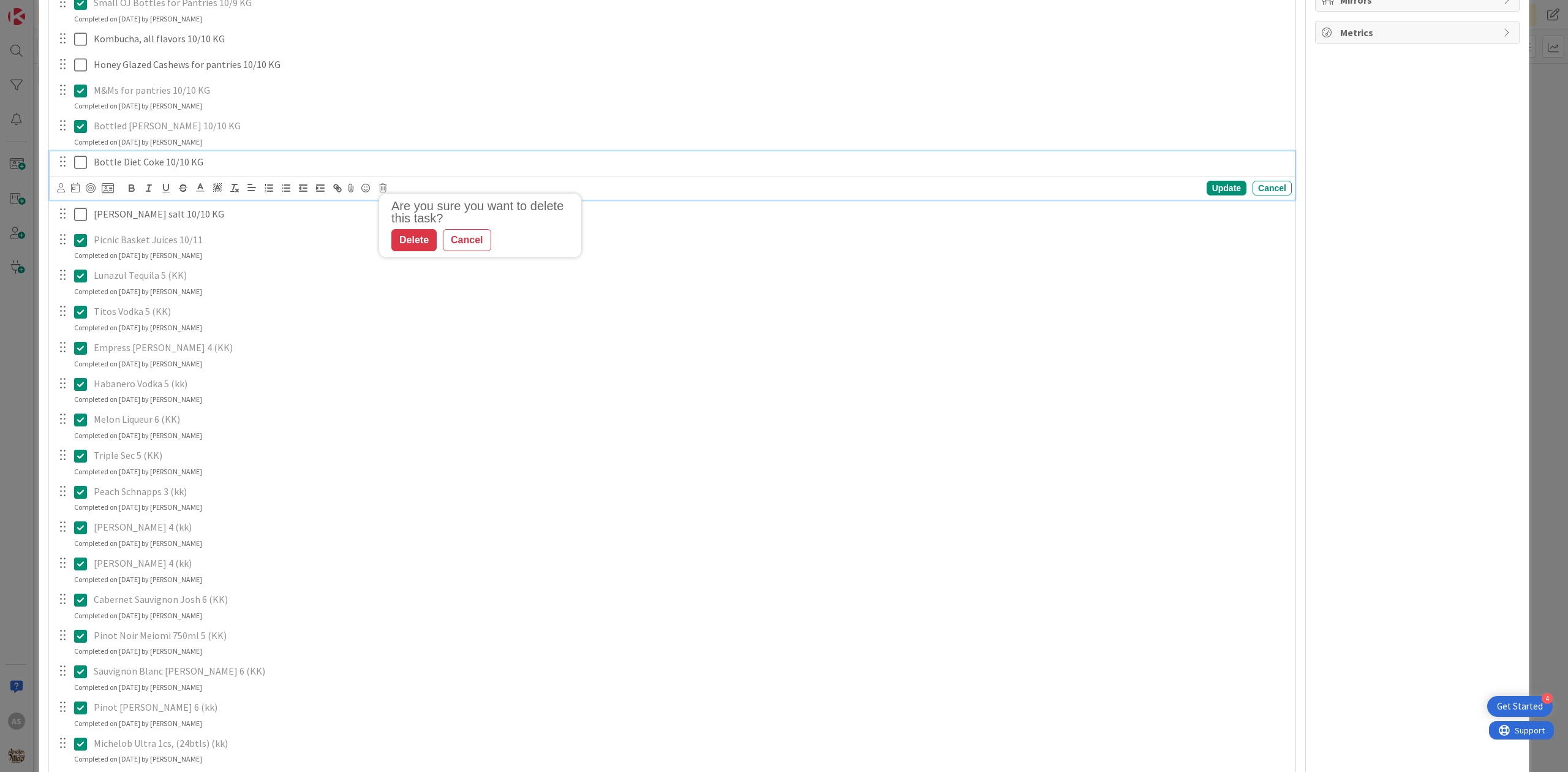
click at [329, 164] on p "Bottle Diet Coke 10/10 KG" at bounding box center [691, 162] width 1193 height 14
click at [385, 189] on icon at bounding box center [383, 187] width 7 height 8
drag, startPoint x: 422, startPoint y: 240, endPoint x: 407, endPoint y: 235, distance: 15.8
click at [421, 239] on div "Delete" at bounding box center [414, 240] width 46 height 22
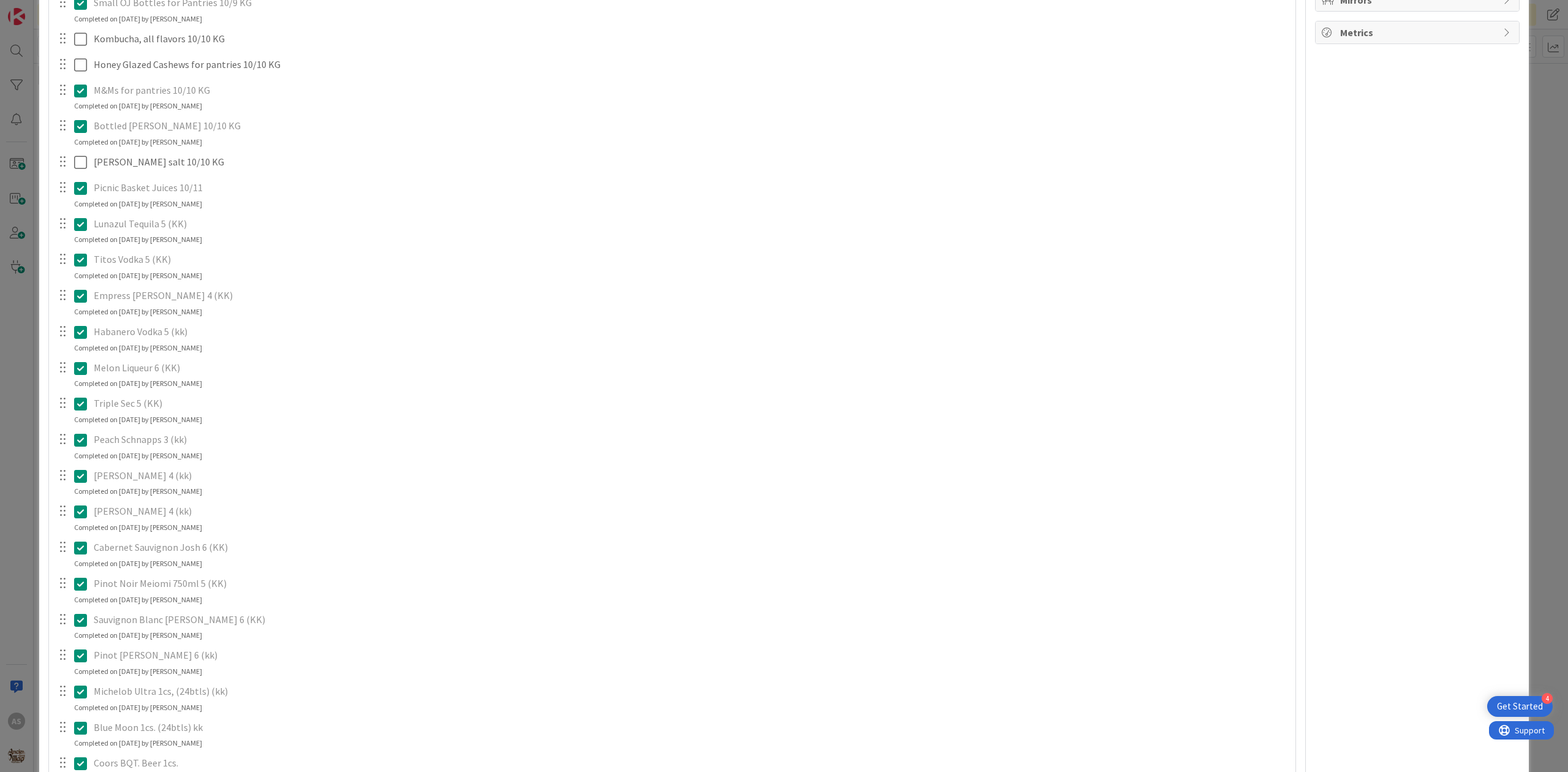
click at [82, 122] on icon at bounding box center [80, 126] width 13 height 15
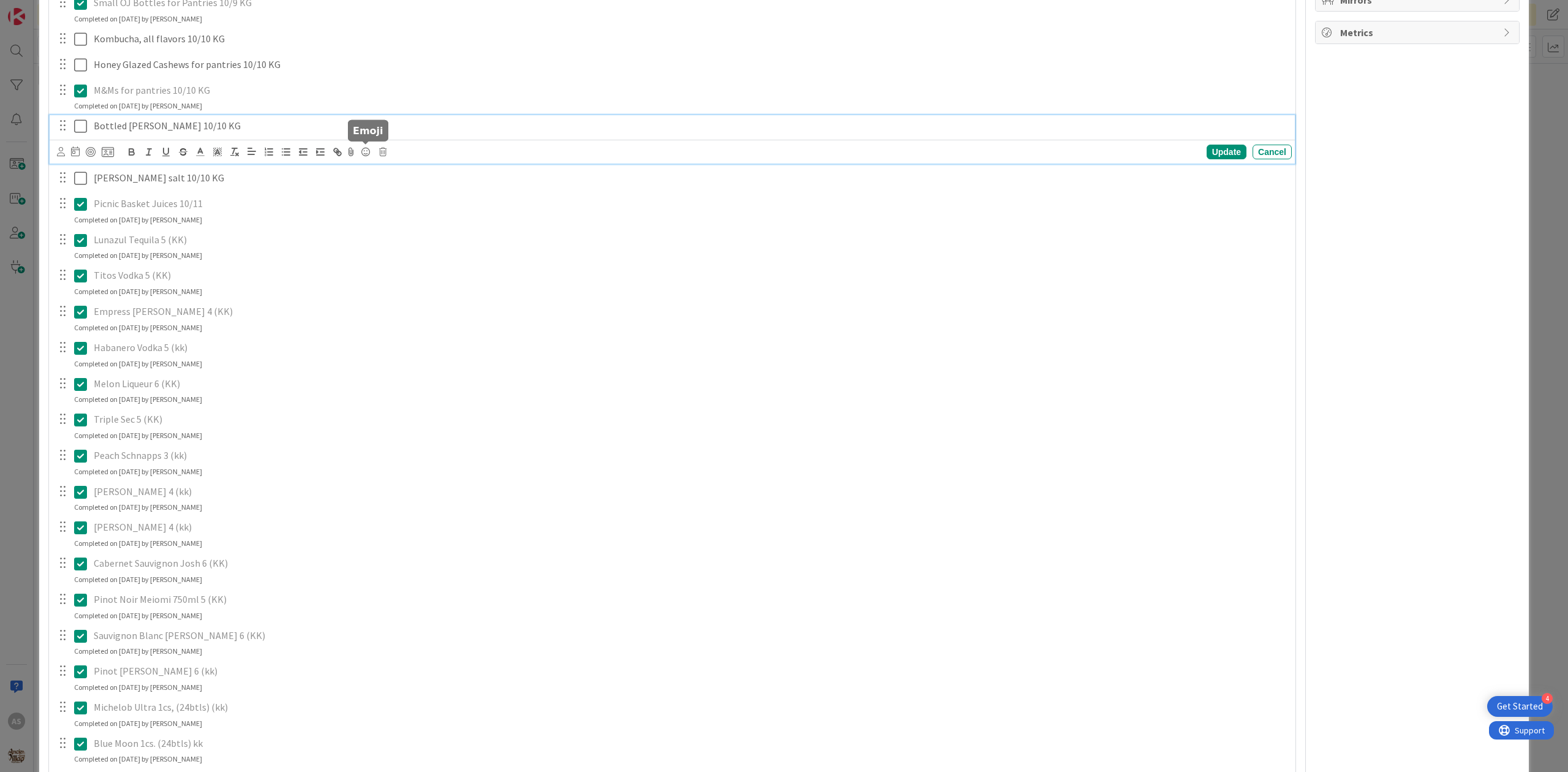
click at [385, 152] on icon at bounding box center [383, 152] width 7 height 8
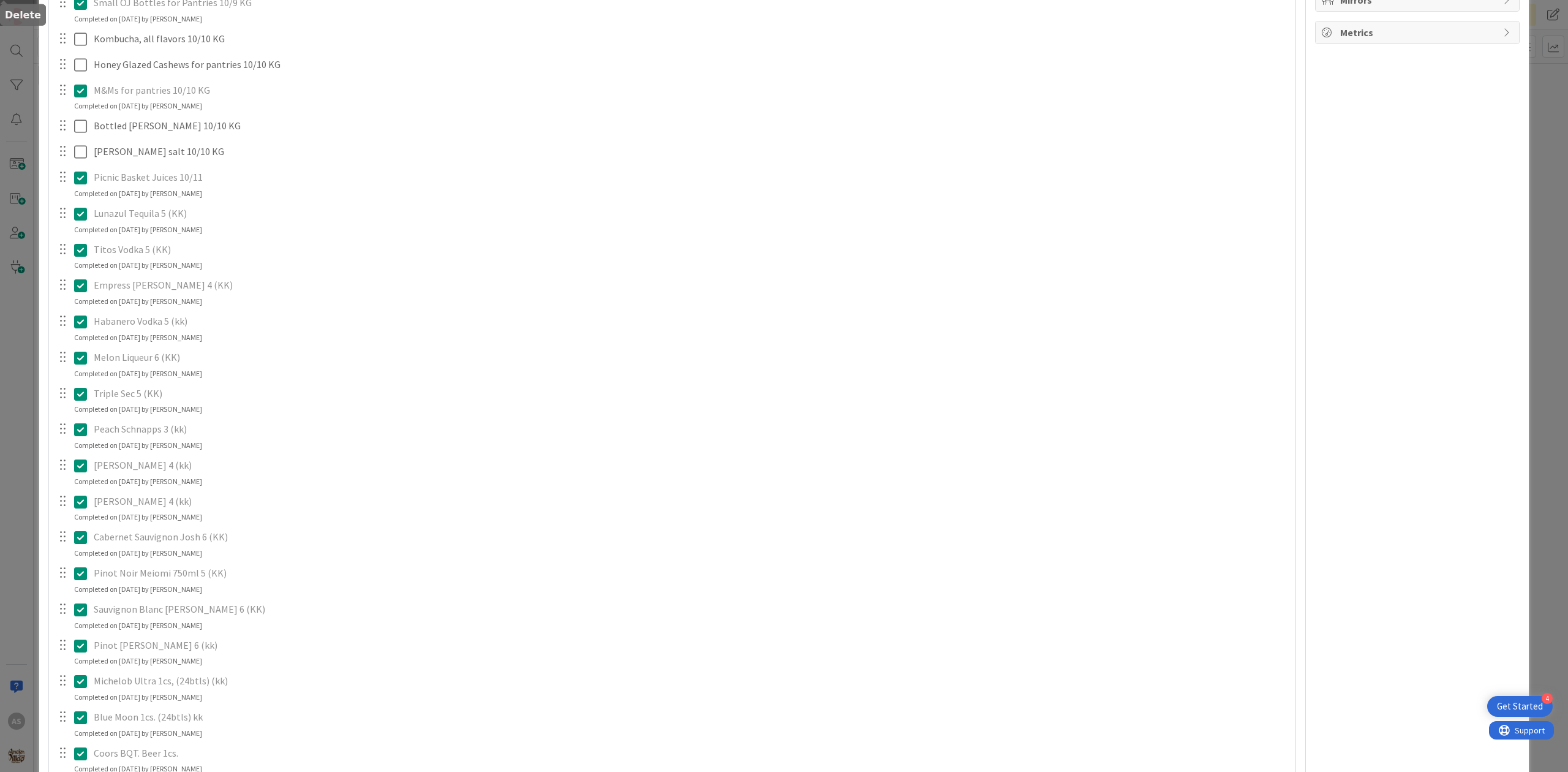
drag, startPoint x: 412, startPoint y: 211, endPoint x: 393, endPoint y: 178, distance: 38.1
click at [411, 209] on div "merican mule, gypsy apple butter (removed pernicious on 9/8, still need mule/gy…" at bounding box center [672, 164] width 1234 height 1425
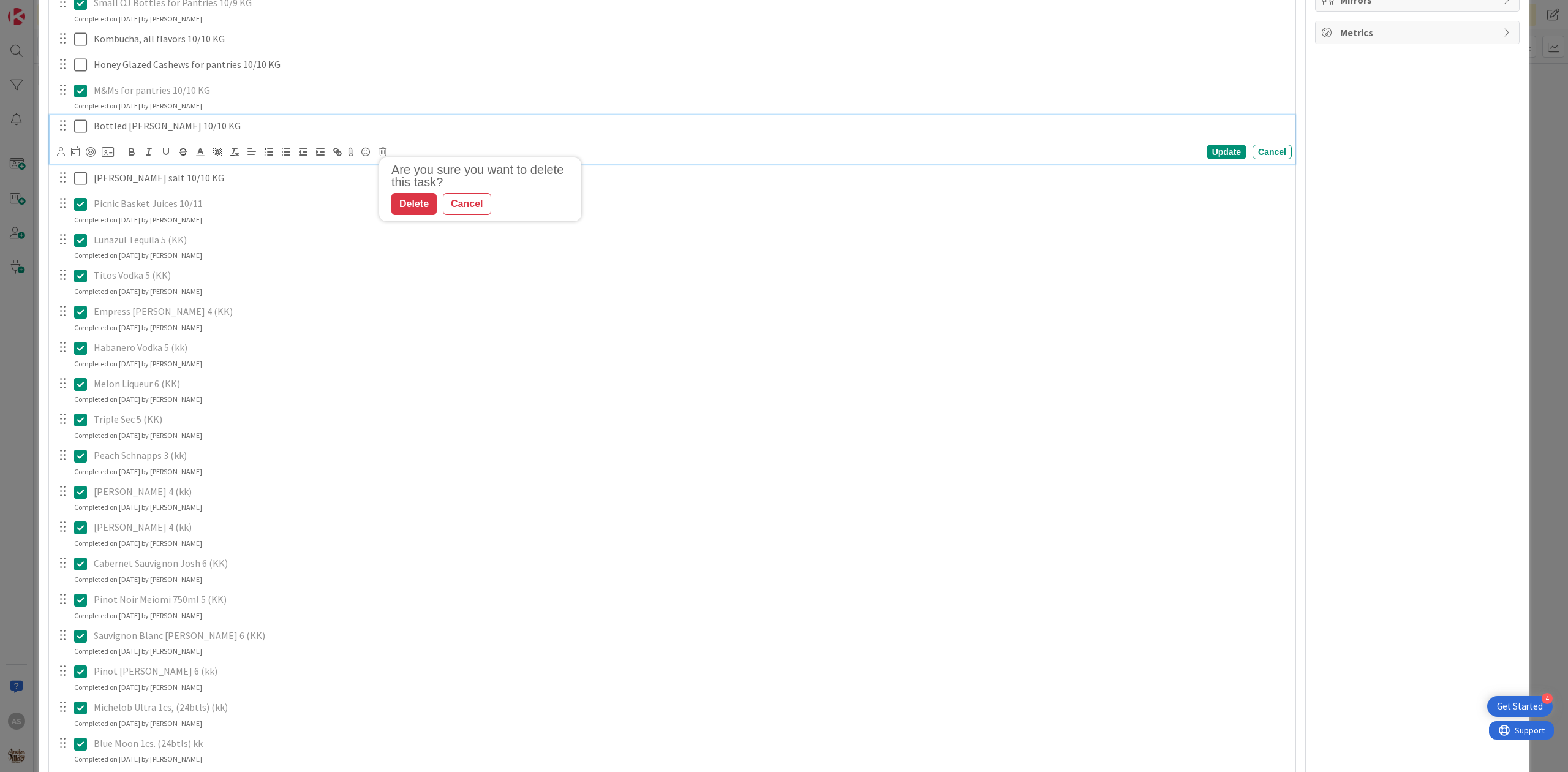
click at [331, 134] on div "Bottled [PERSON_NAME] 10/10 KG" at bounding box center [690, 125] width 1203 height 22
click at [380, 148] on div "Are you sure you want to delete this task? Delete Cancel Update Cancel" at bounding box center [674, 152] width 1235 height 17
click at [388, 161] on div "Are you sure you want to delete this task? Delete Cancel Update Cancel" at bounding box center [674, 152] width 1235 height 17
click at [388, 155] on div "Are you sure you want to delete this task? Delete Cancel Update Cancel" at bounding box center [674, 152] width 1235 height 17
click at [379, 152] on icon at bounding box center [383, 152] width 7 height 8
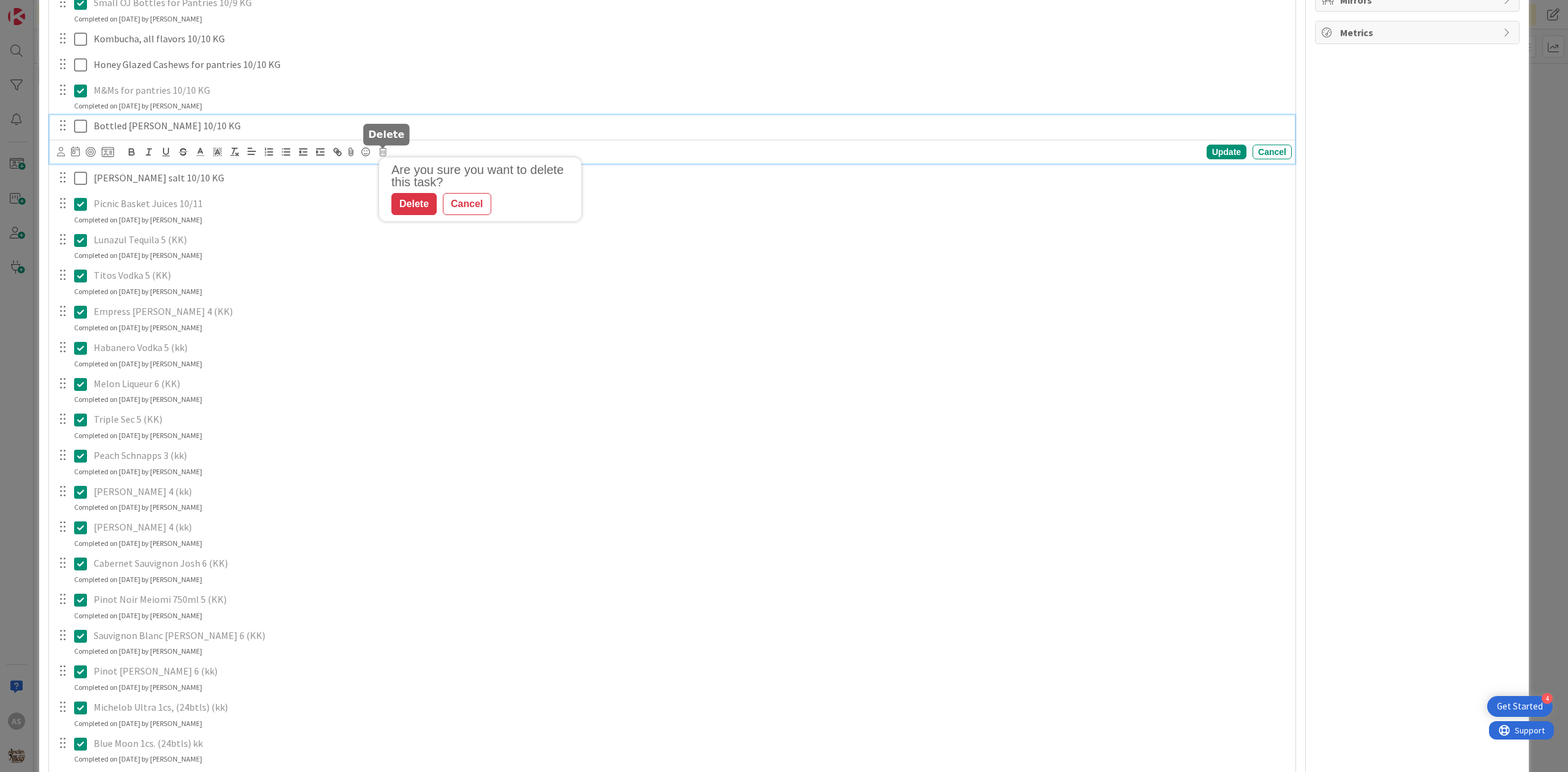
click at [408, 203] on div "Delete" at bounding box center [414, 204] width 46 height 22
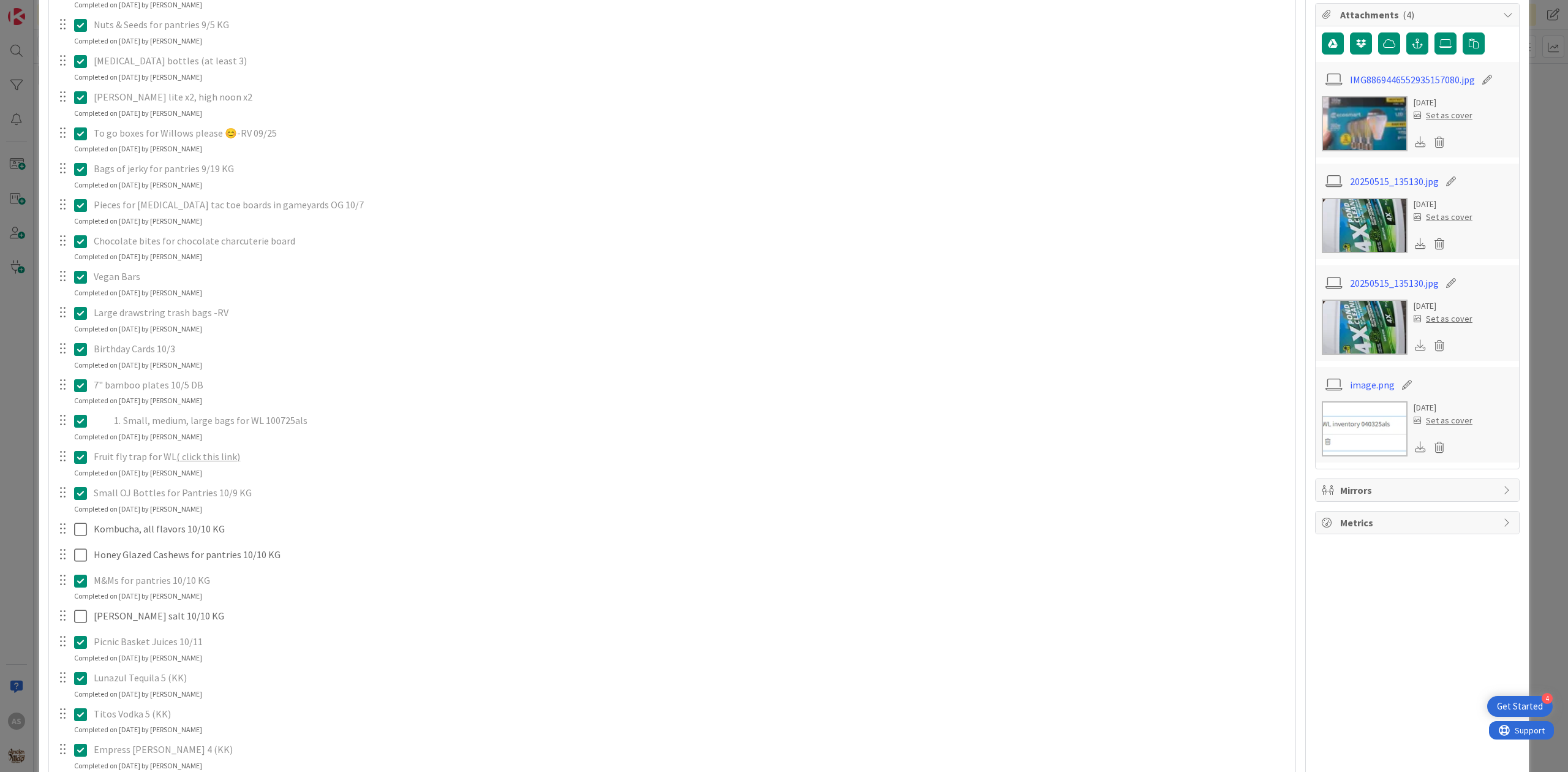
scroll to position [81, 0]
